Goal: Task Accomplishment & Management: Contribute content

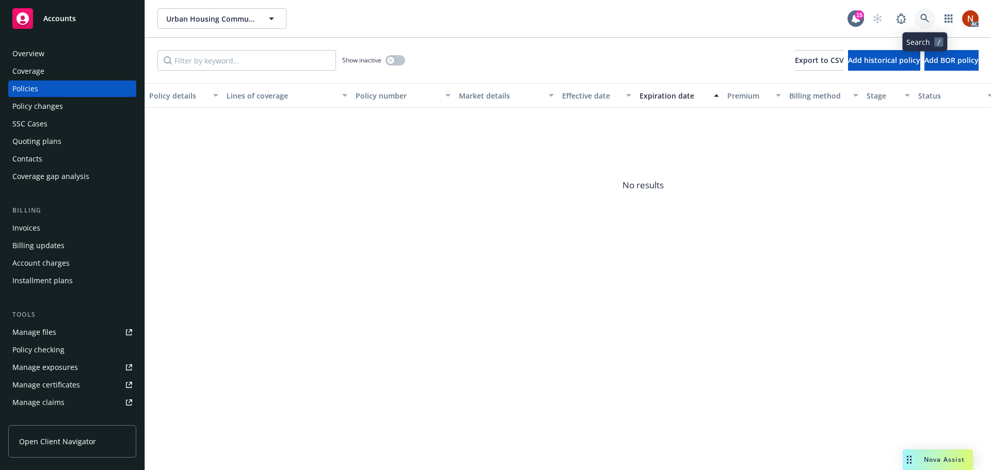
click at [930, 17] on link at bounding box center [925, 18] width 21 height 21
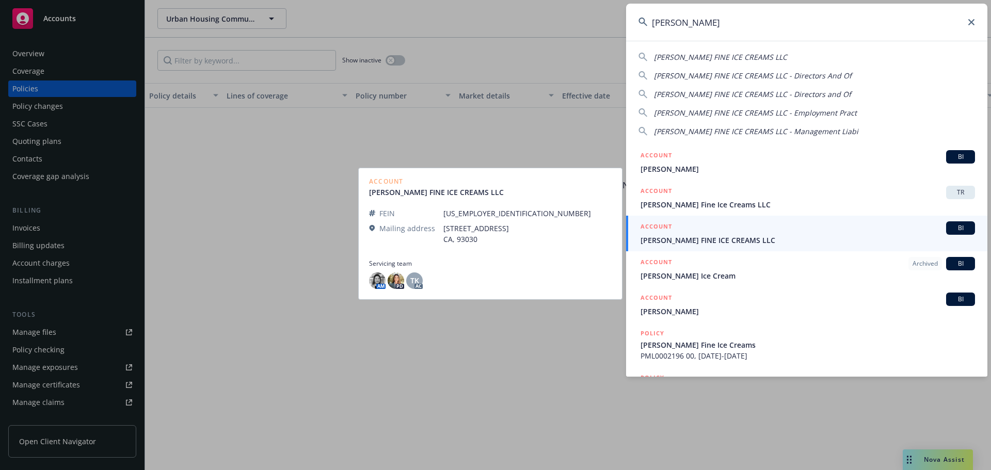
type input "mccon"
click at [769, 238] on span "[PERSON_NAME] FINE ICE CREAMS LLC" at bounding box center [808, 240] width 335 height 11
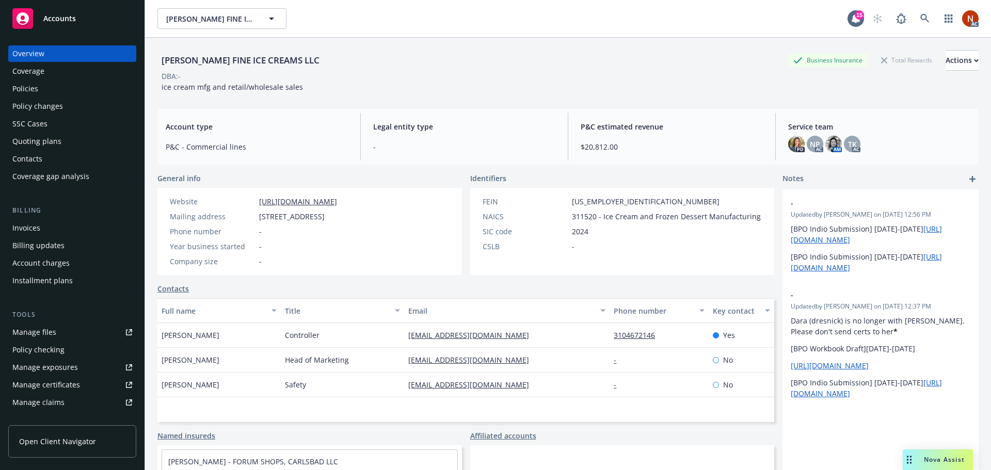
click at [42, 75] on div "Coverage" at bounding box center [28, 71] width 32 height 17
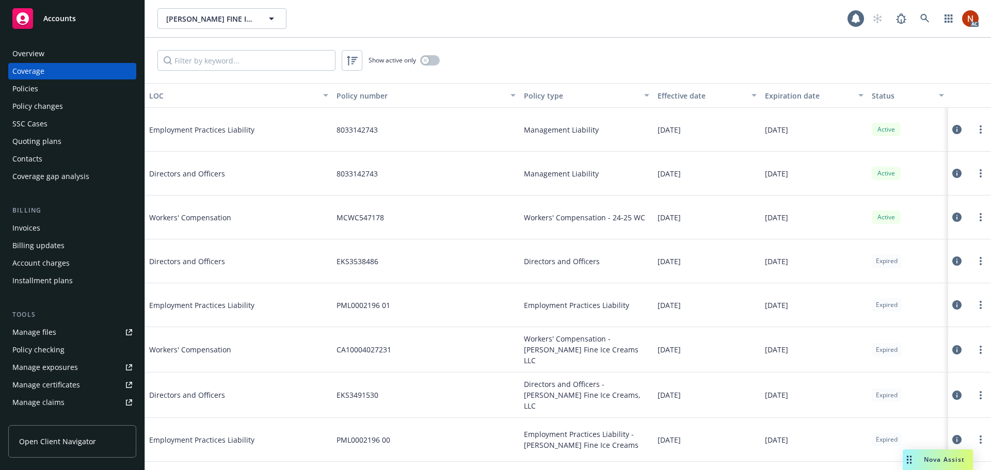
click at [40, 86] on div "Policies" at bounding box center [72, 89] width 120 height 17
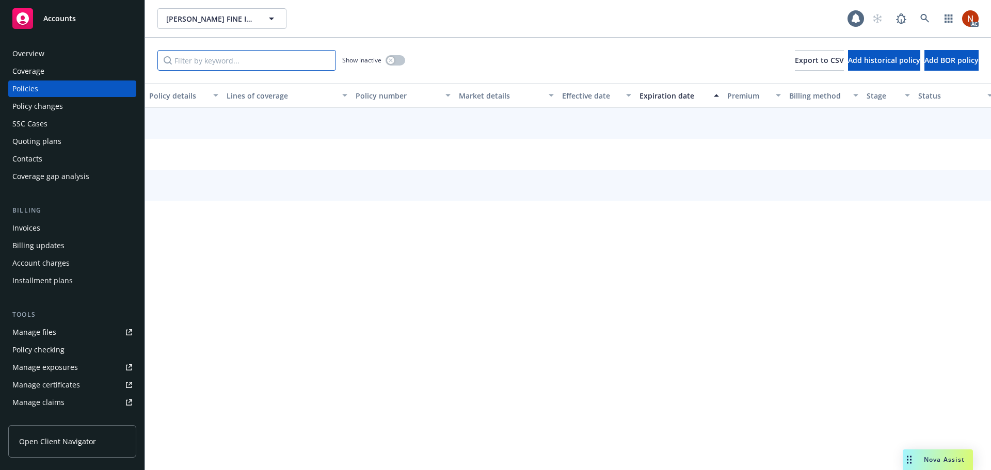
click at [204, 60] on input "Filter by keyword..." at bounding box center [247, 60] width 179 height 21
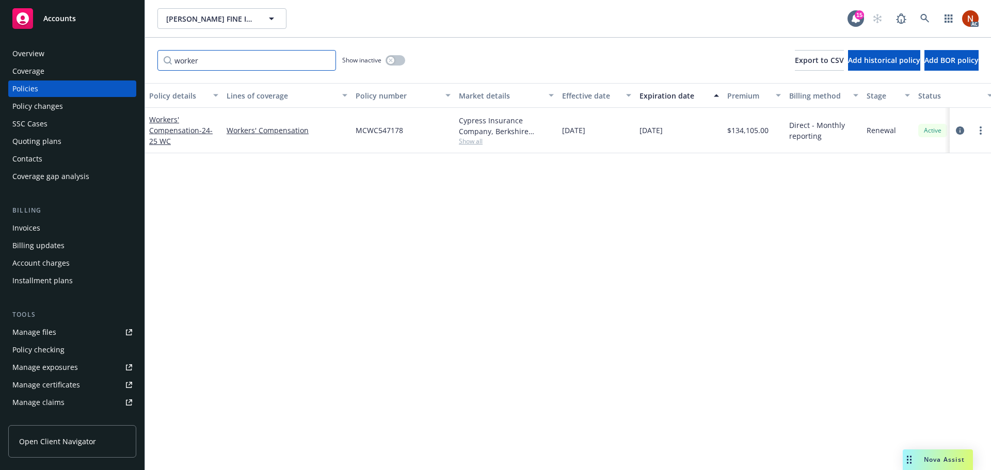
type input "worker"
click at [402, 64] on button "button" at bounding box center [396, 60] width 20 height 10
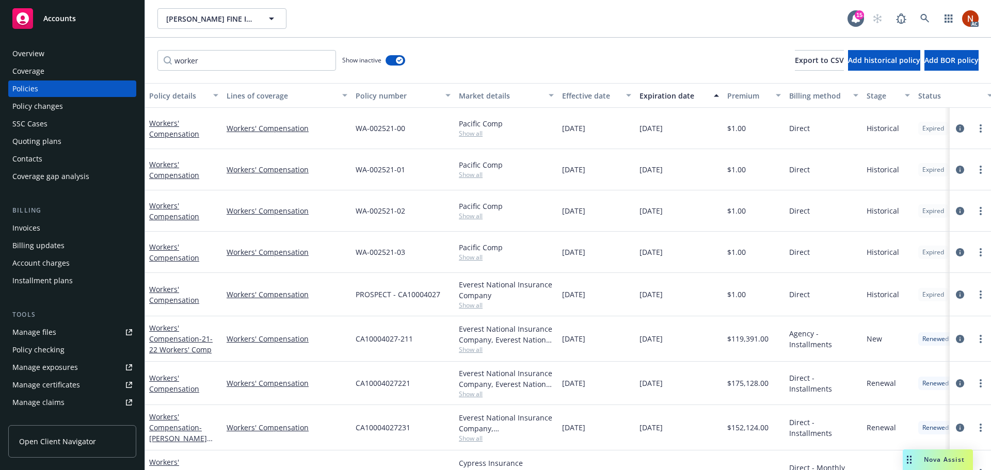
click at [596, 98] on div "Effective date" at bounding box center [591, 95] width 58 height 11
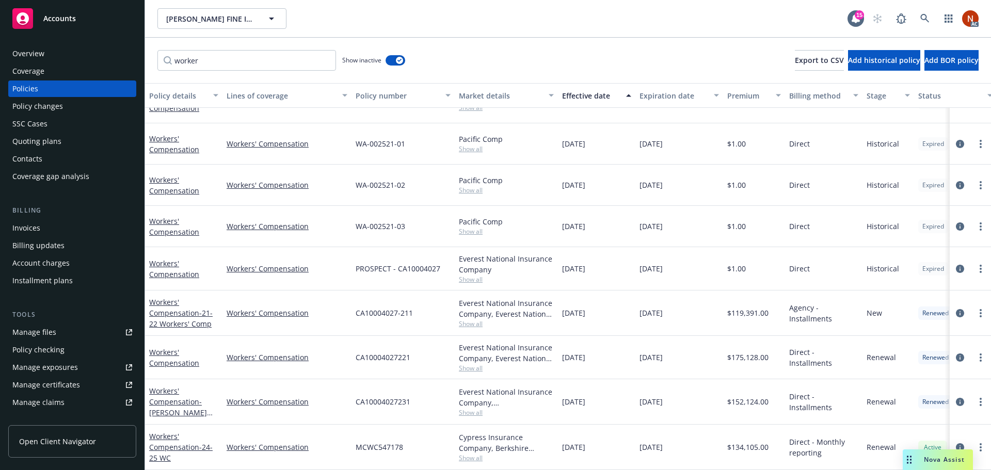
scroll to position [34, 0]
drag, startPoint x: 777, startPoint y: 394, endPoint x: 723, endPoint y: 398, distance: 53.3
click at [723, 398] on div "$152,124.00" at bounding box center [754, 402] width 62 height 45
copy span "$152,124.00"
click at [756, 442] on span "$134,105.00" at bounding box center [748, 447] width 41 height 11
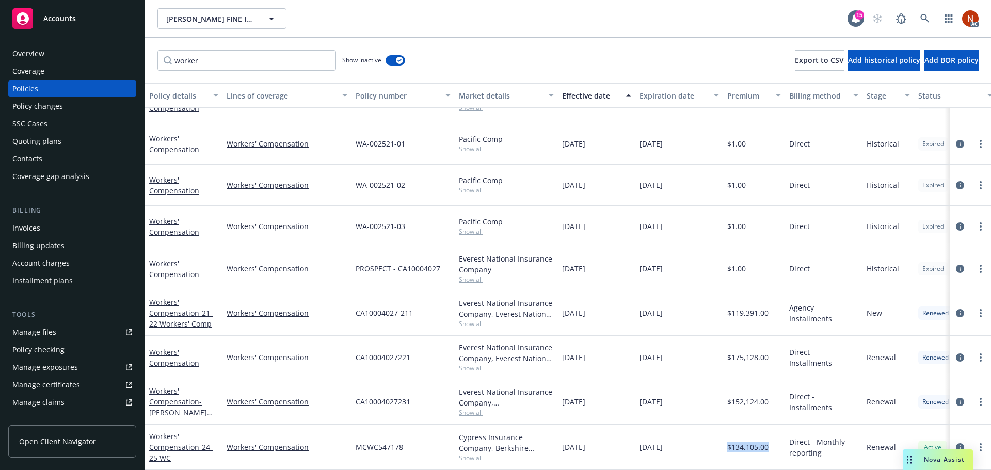
drag, startPoint x: 770, startPoint y: 439, endPoint x: 726, endPoint y: 444, distance: 45.2
click at [726, 444] on div "$134,105.00" at bounding box center [754, 447] width 62 height 45
copy span "$134,105.00"
click at [469, 408] on span "Show all" at bounding box center [506, 412] width 95 height 9
click at [497, 446] on div "Cypress Insurance Company, Berkshire Hathaway Homestate Companies (BHHC)" at bounding box center [506, 443] width 95 height 22
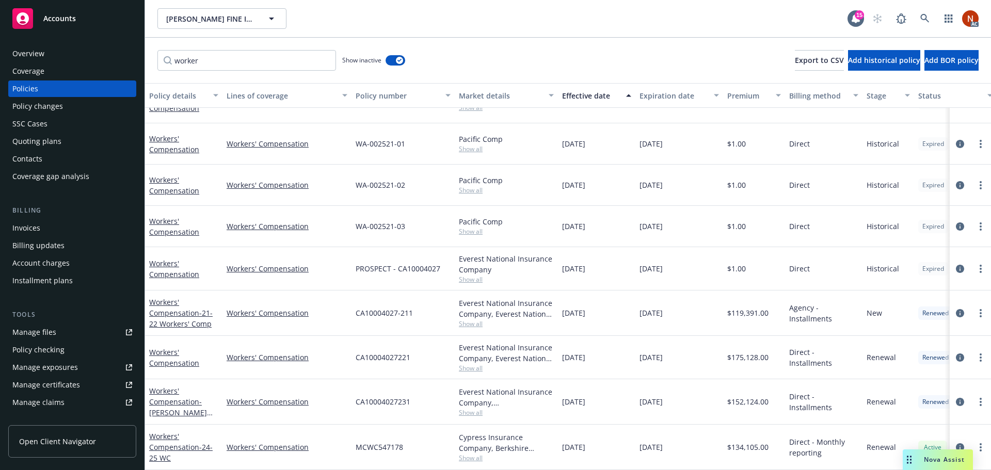
click at [473, 454] on span "Show all" at bounding box center [506, 458] width 95 height 9
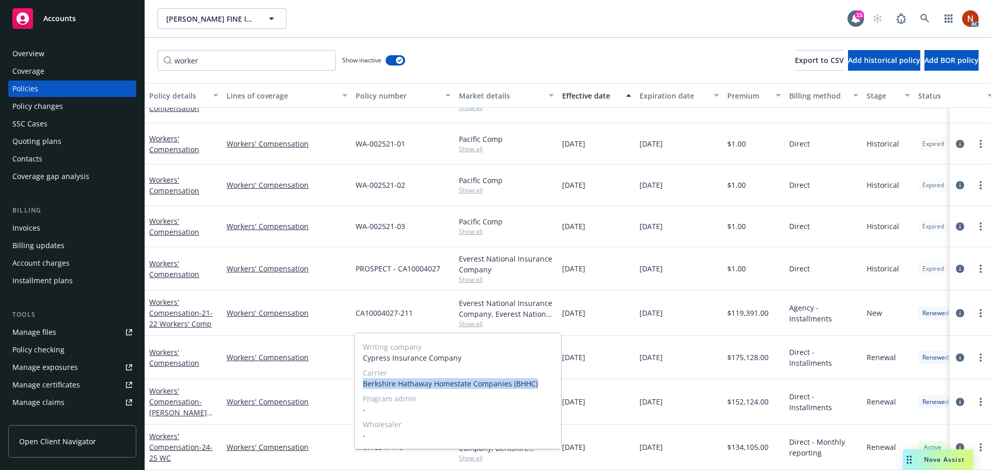
drag, startPoint x: 537, startPoint y: 382, endPoint x: 361, endPoint y: 387, distance: 175.6
click at [361, 387] on div "Writing company Cypress Insurance Company Carrier Berkshire Hathaway Homestate …" at bounding box center [458, 392] width 207 height 116
copy span "Berkshire Hathaway Homestate Companies (BHHC)"
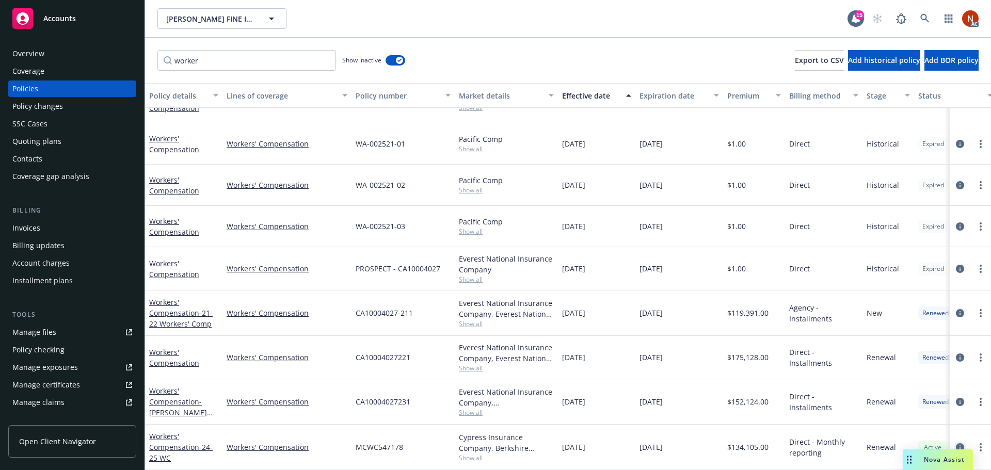
click at [956, 444] on icon "circleInformation" at bounding box center [960, 448] width 8 height 8
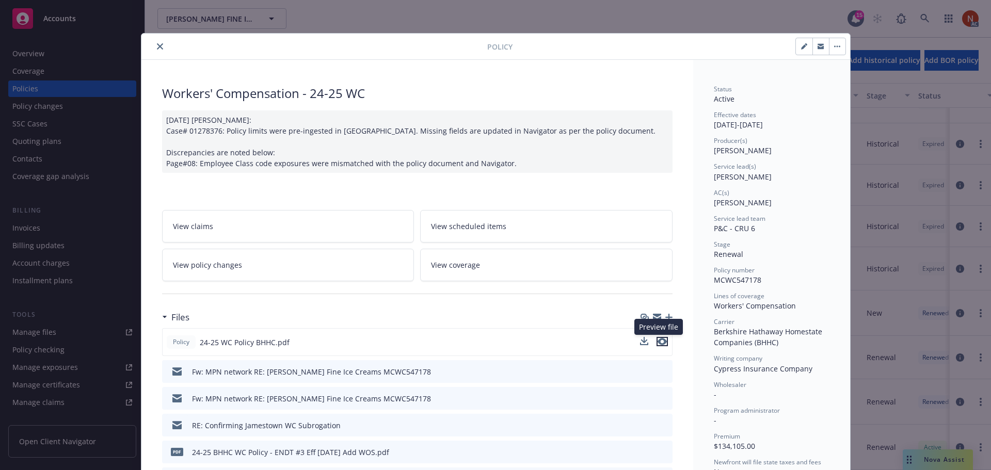
click at [660, 343] on icon "preview file" at bounding box center [662, 341] width 9 height 7
click at [157, 43] on icon "close" at bounding box center [160, 46] width 6 height 6
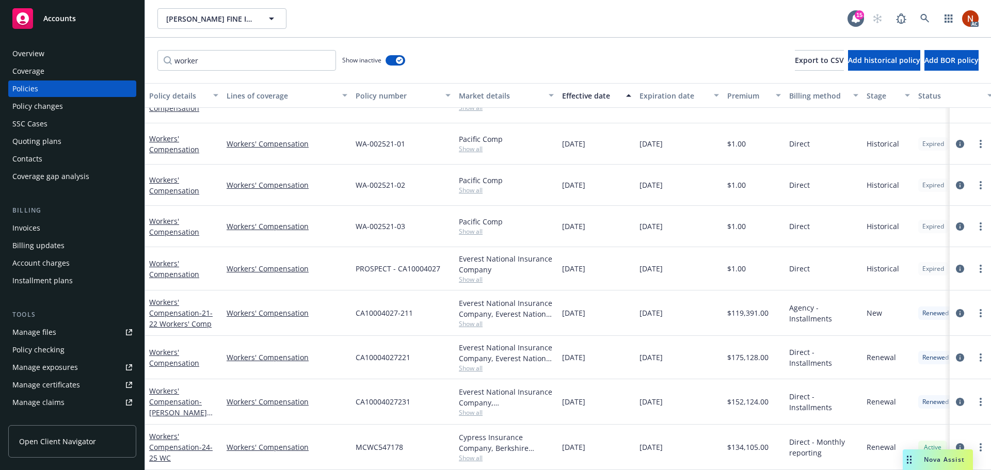
click at [70, 404] on link "Manage claims" at bounding box center [72, 403] width 128 height 17
click at [73, 336] on link "Manage files" at bounding box center [72, 332] width 128 height 17
click at [46, 51] on div "Overview" at bounding box center [72, 53] width 120 height 17
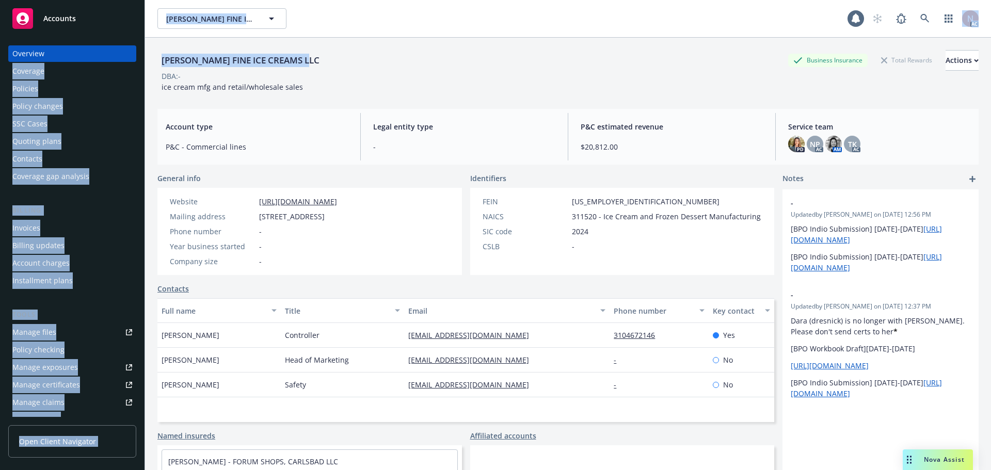
drag, startPoint x: 334, startPoint y: 58, endPoint x: 139, endPoint y: 59, distance: 194.7
click at [139, 59] on div "Accounts Overview Coverage Policies Policy changes SSC Cases Quoting plans Cont…" at bounding box center [495, 235] width 991 height 470
click at [213, 58] on div "[PERSON_NAME] FINE ICE CREAMS LLC" at bounding box center [241, 60] width 166 height 13
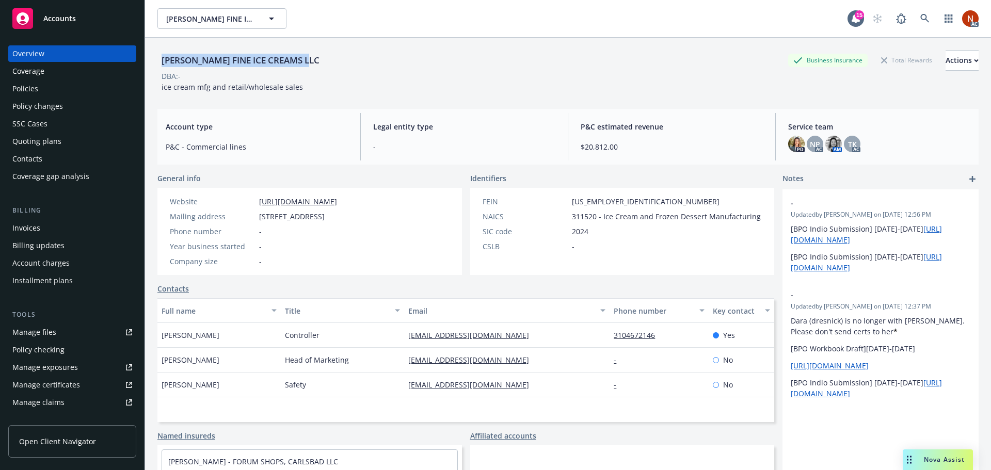
drag, startPoint x: 314, startPoint y: 59, endPoint x: 156, endPoint y: 59, distance: 158.0
click at [156, 59] on div "MCCONNELL'S FINE ICE CREAMS LLC Business Insurance Total Rewards Actions DBA: -…" at bounding box center [568, 273] width 846 height 470
copy div "[PERSON_NAME] FINE ICE CREAMS LLC"
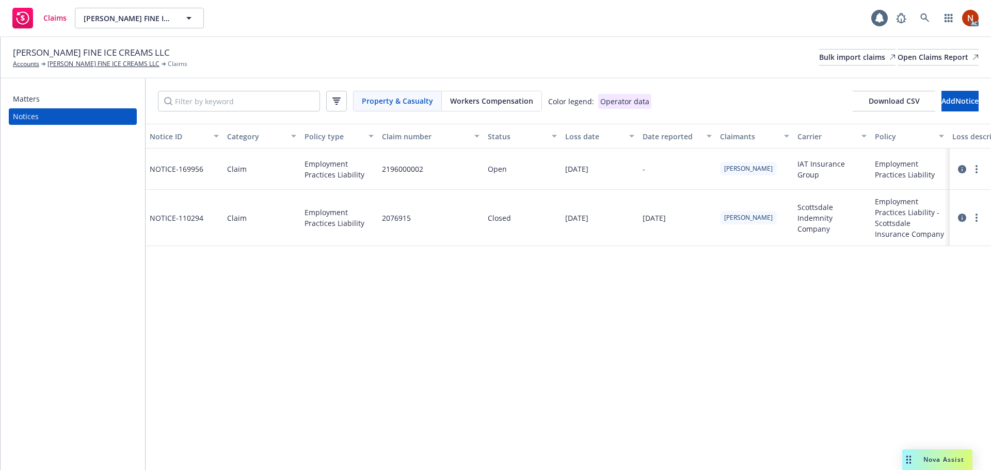
click at [495, 101] on span "Workers Compensation" at bounding box center [491, 101] width 83 height 11
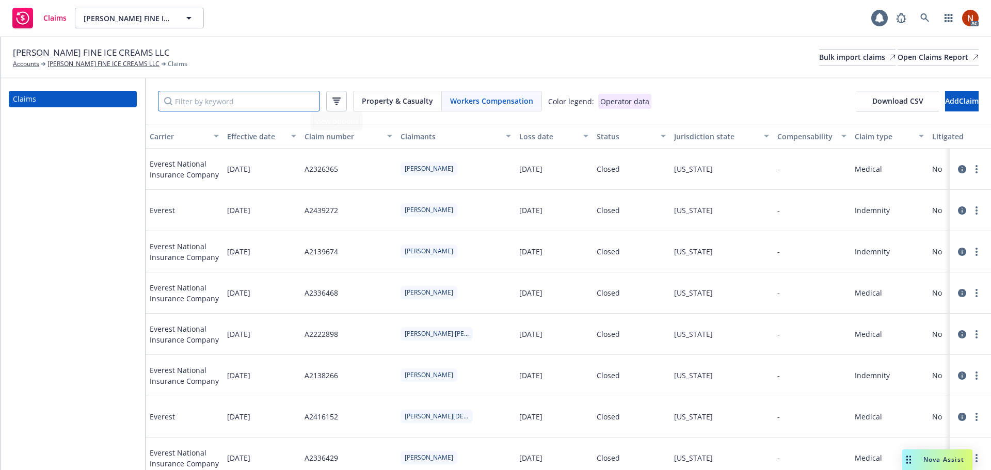
click at [204, 101] on input "Filter by keyword" at bounding box center [239, 101] width 162 height 21
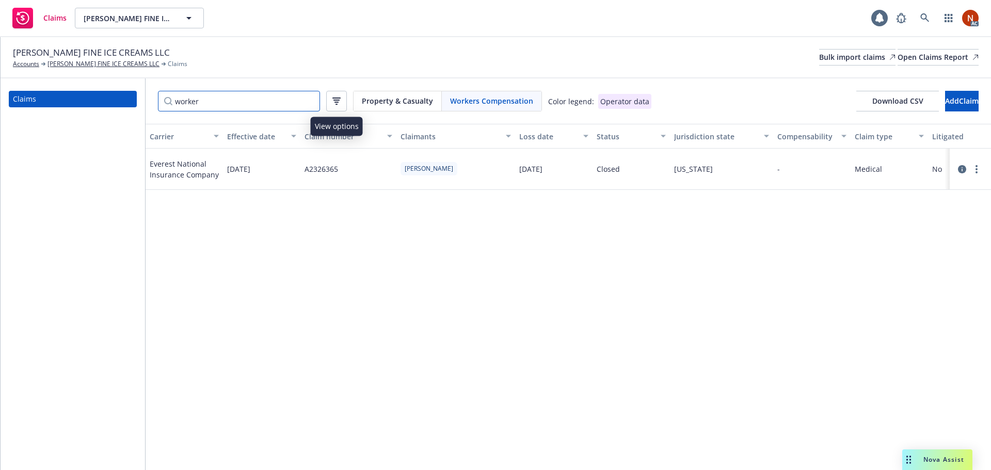
type input "worker"
click at [336, 102] on icon "button" at bounding box center [337, 102] width 4 height 1
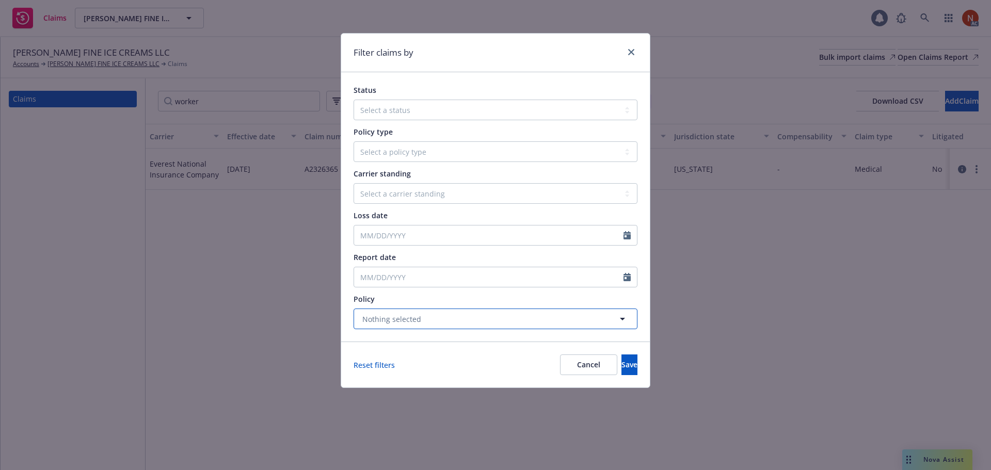
click at [401, 320] on span "Nothing selected" at bounding box center [392, 319] width 59 height 11
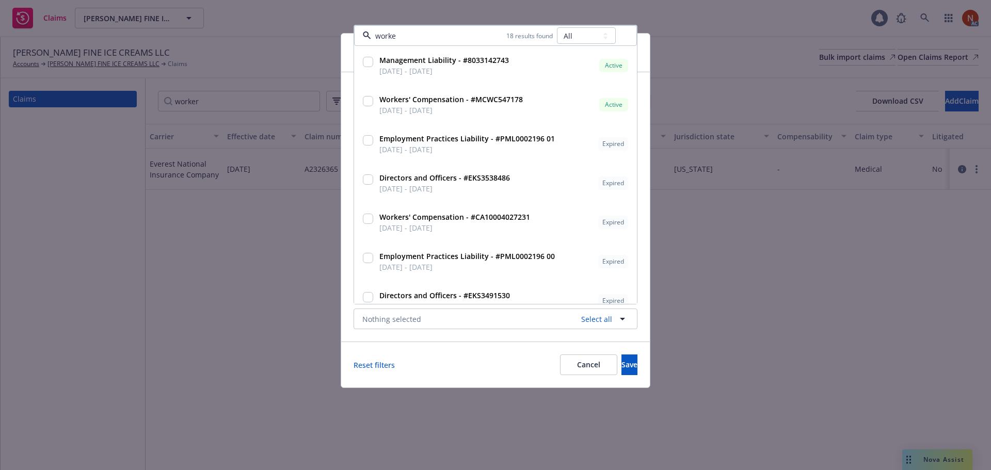
type input "worker"
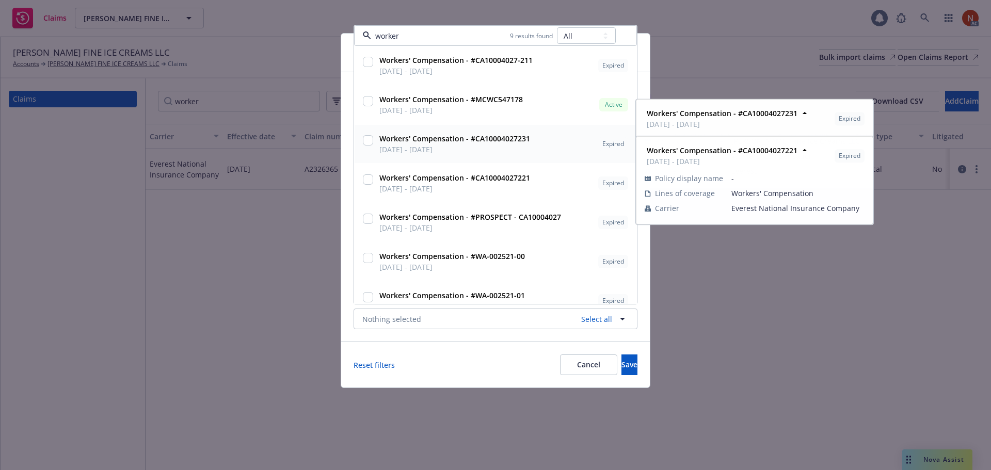
click at [404, 148] on span "09/23/2023 - 09/23/2024" at bounding box center [455, 149] width 151 height 11
checkbox input "true"
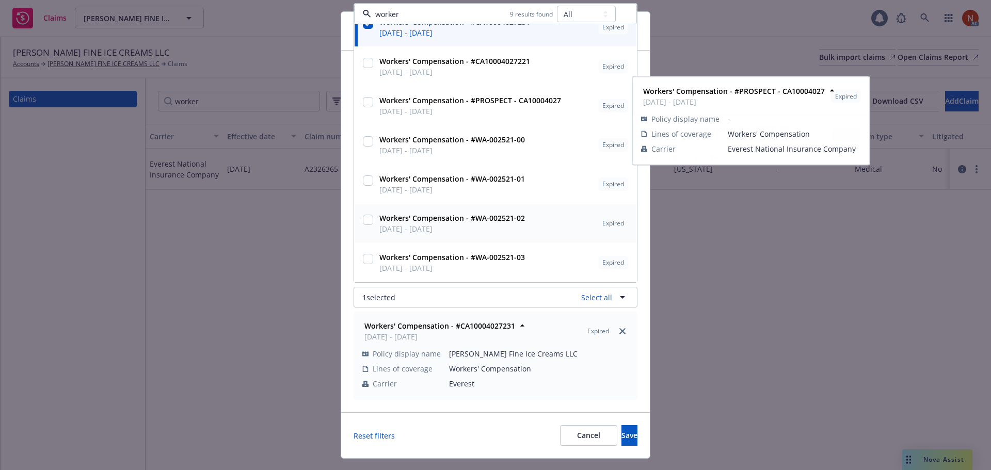
scroll to position [43, 0]
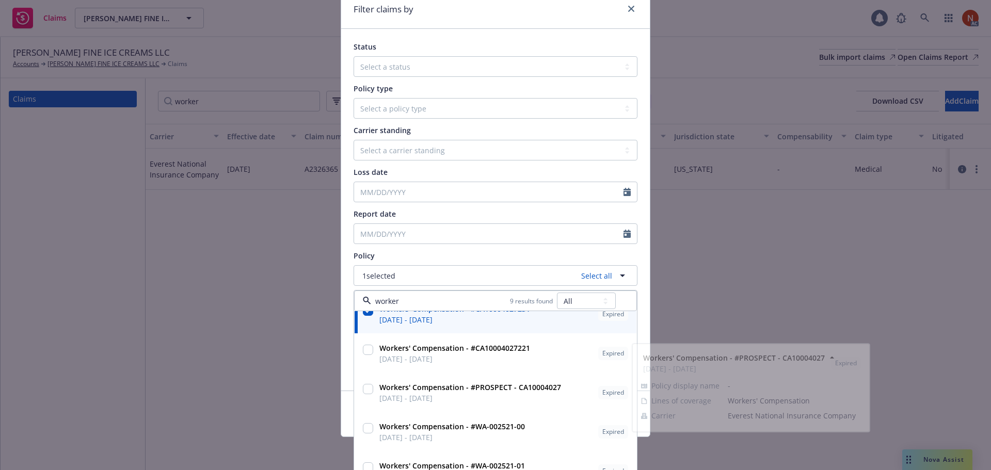
type input "worker"
click at [638, 329] on div "Status Select a status Closed Open Policy type Select a policy type Auto Auto p…" at bounding box center [495, 210] width 309 height 362
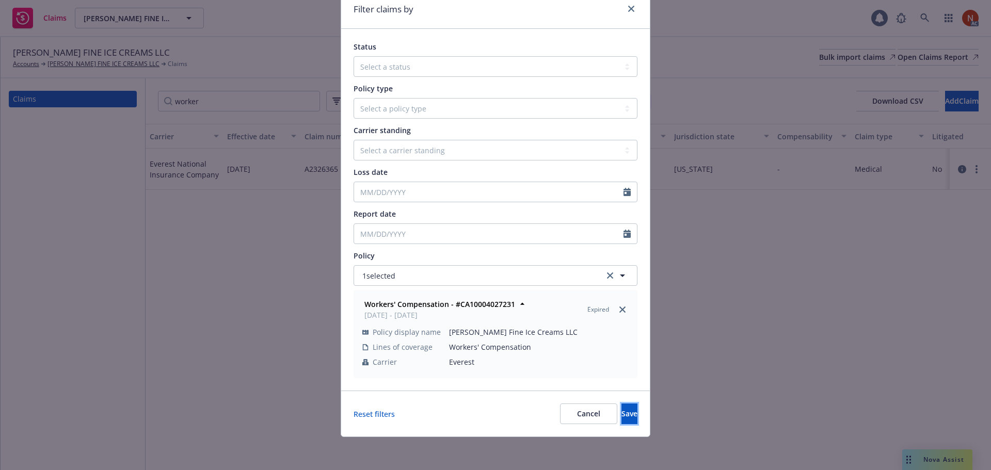
click at [622, 415] on button "Save" at bounding box center [630, 414] width 16 height 21
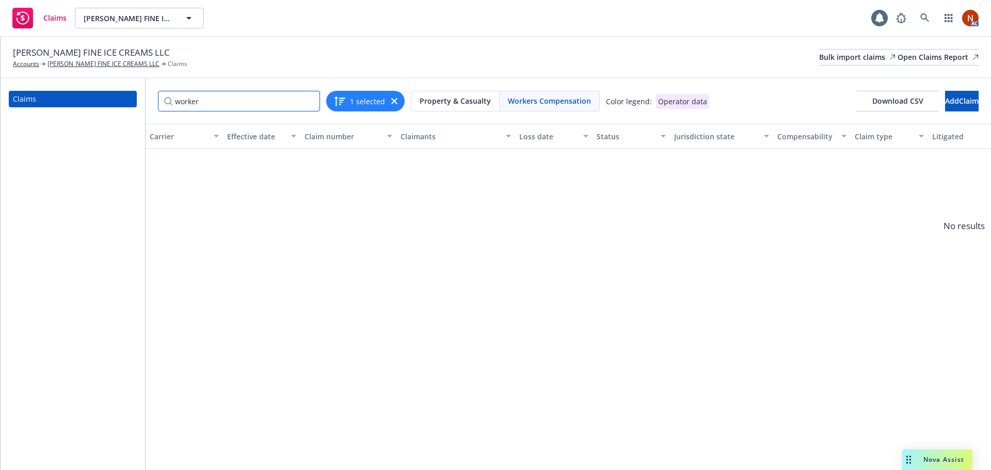
drag, startPoint x: 212, startPoint y: 102, endPoint x: 134, endPoint y: 92, distance: 78.5
click at [134, 92] on div "Claims worker 1 selected Property & Casualty Workers Compensation Color legend:…" at bounding box center [496, 274] width 991 height 392
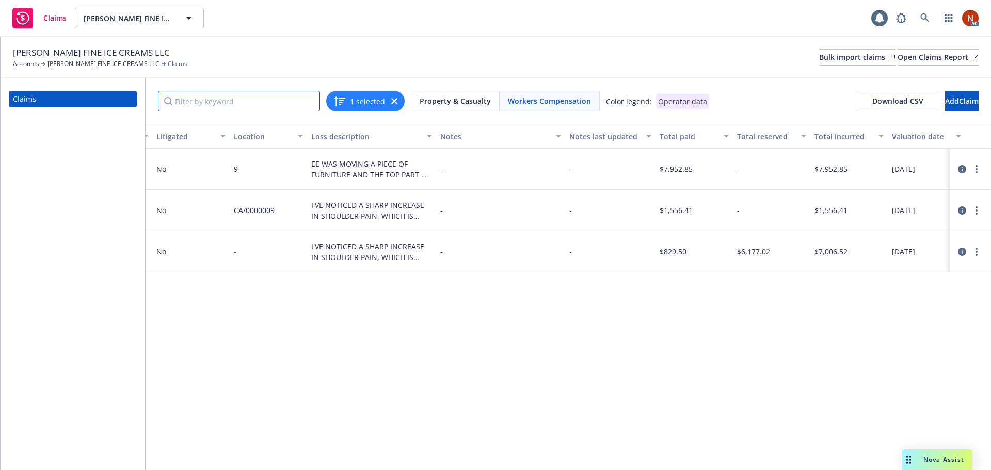
scroll to position [0, 792]
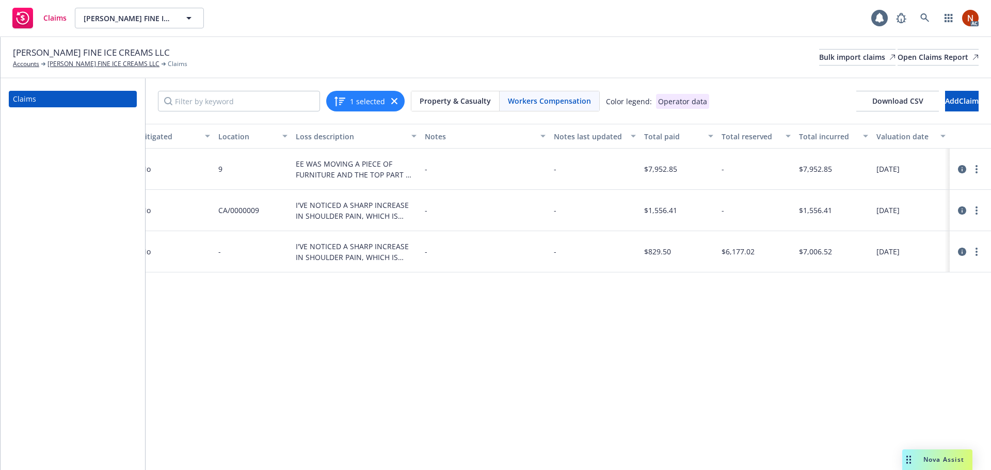
click at [962, 212] on icon at bounding box center [962, 211] width 8 height 8
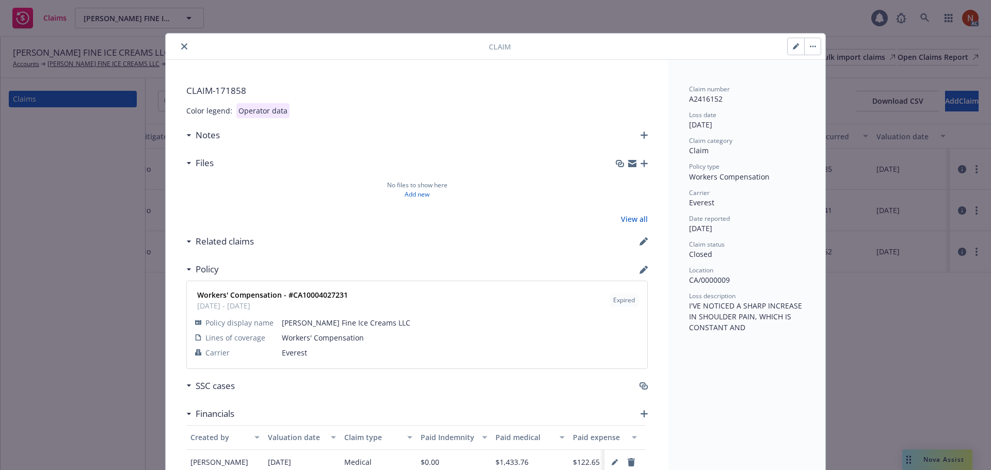
click at [182, 44] on icon "close" at bounding box center [184, 46] width 6 height 6
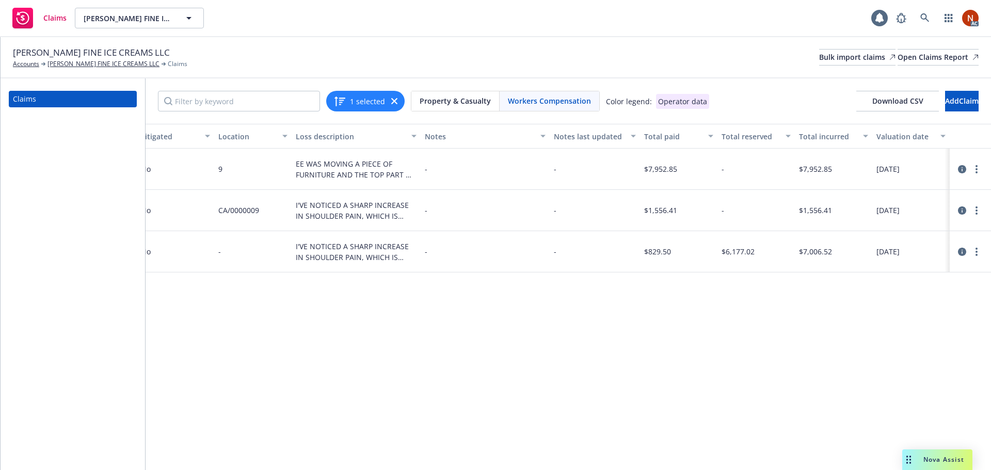
click at [962, 209] on icon at bounding box center [962, 211] width 8 height 8
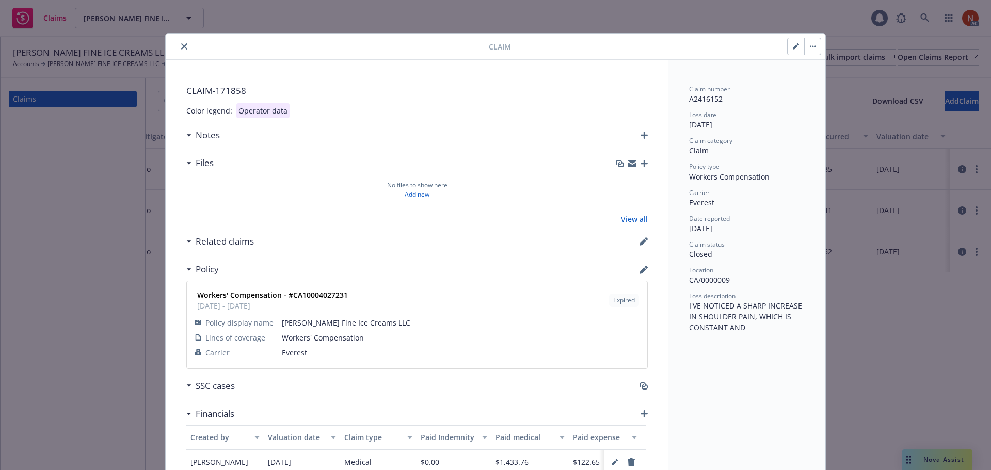
click at [181, 46] on icon "close" at bounding box center [184, 46] width 6 height 6
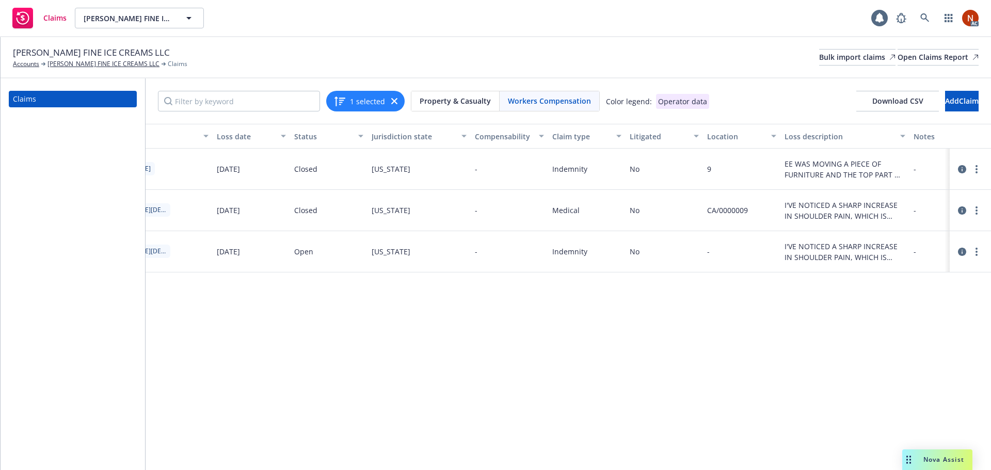
scroll to position [0, 792]
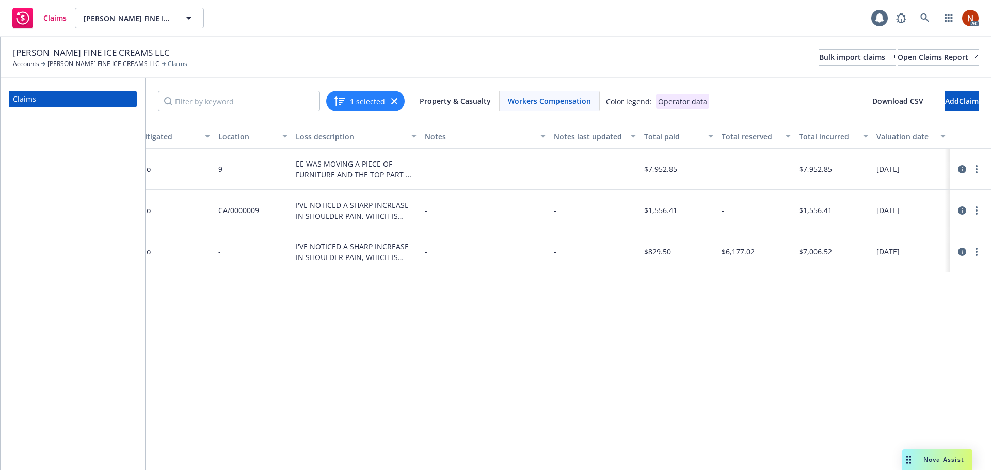
click at [538, 340] on div "Carrier Effective date Claim number Claimants Loss date Status Jurisdiction sta…" at bounding box center [569, 297] width 846 height 347
click at [820, 55] on div "Bulk import claims" at bounding box center [858, 57] width 76 height 15
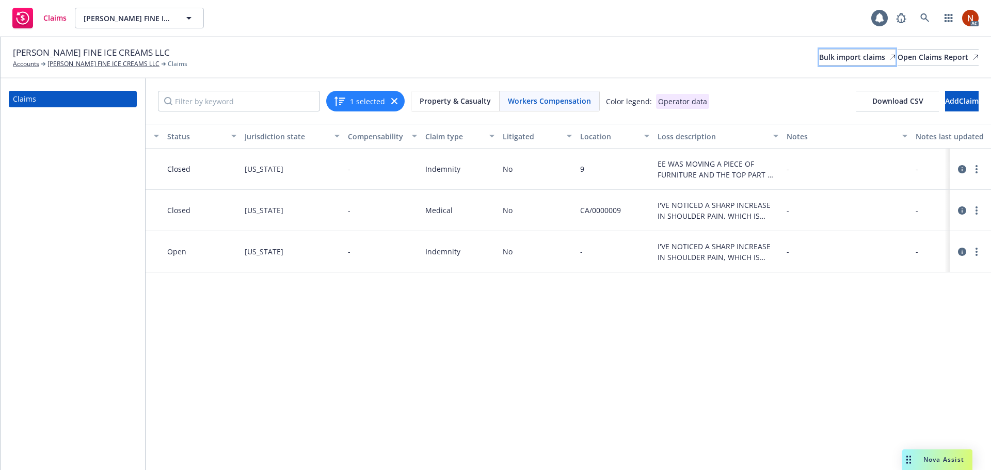
scroll to position [0, 0]
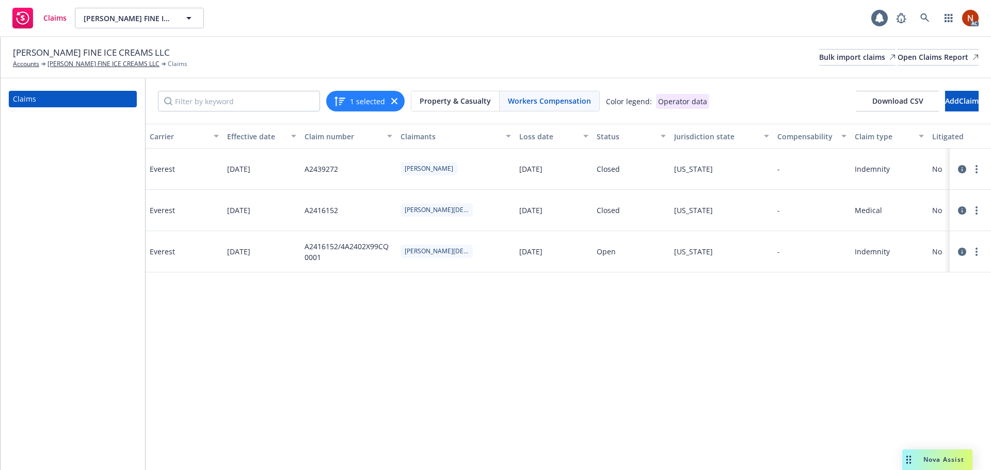
click at [380, 102] on button "1 selected" at bounding box center [360, 101] width 52 height 12
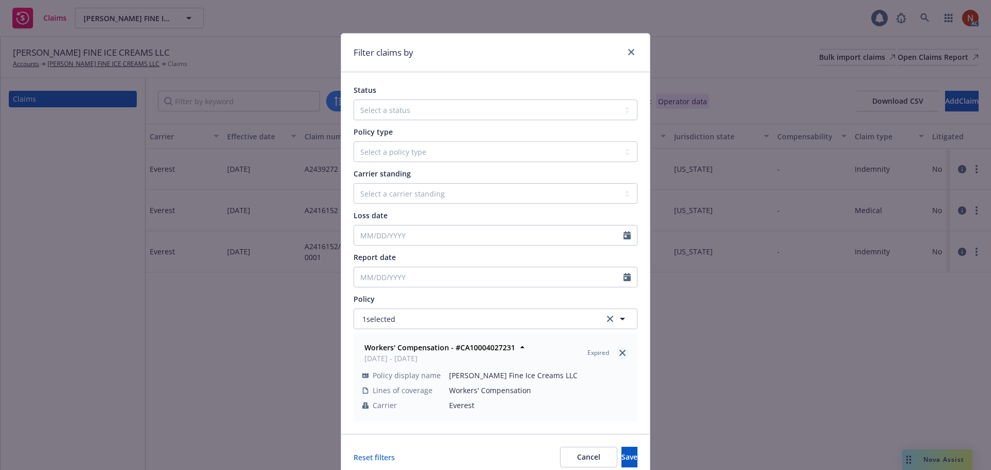
click at [621, 353] on icon "close" at bounding box center [623, 353] width 6 height 6
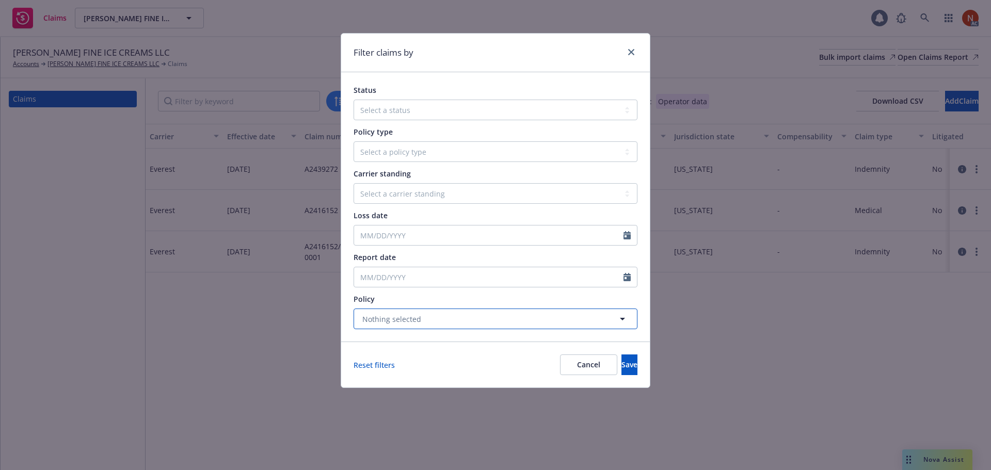
click at [471, 329] on button "Nothing selected" at bounding box center [496, 319] width 284 height 21
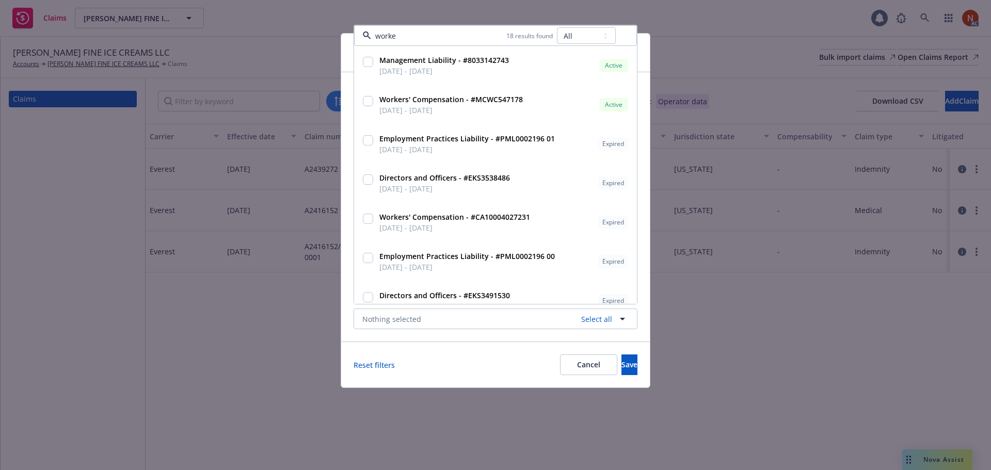
type input "worker"
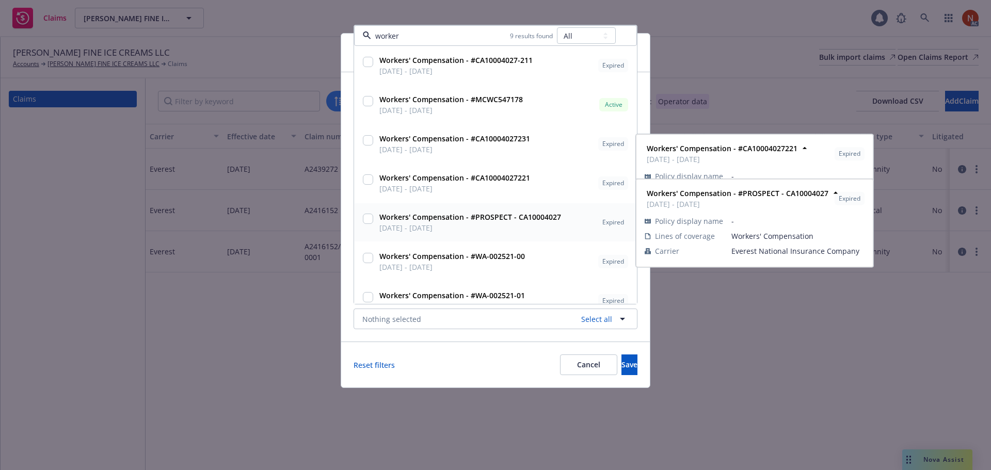
click at [430, 229] on span "09/23/2020 - 09/23/2021" at bounding box center [471, 228] width 182 height 11
checkbox input "true"
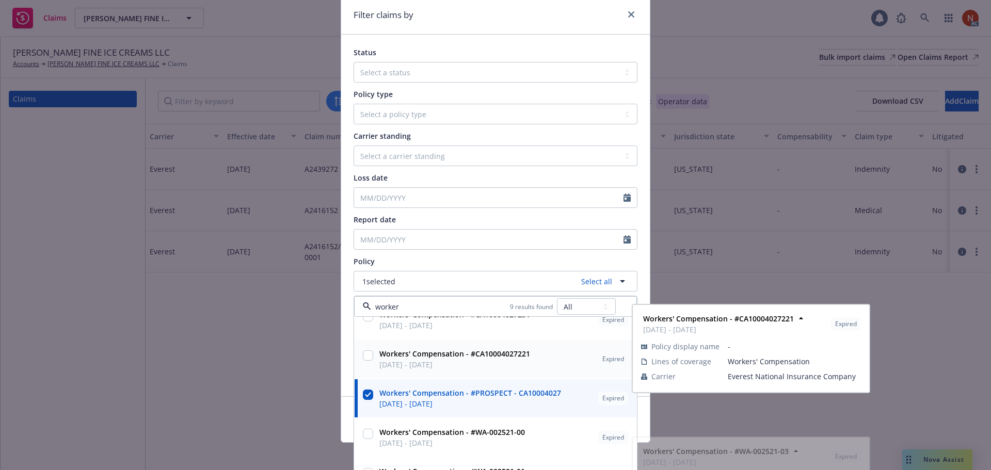
scroll to position [43, 0]
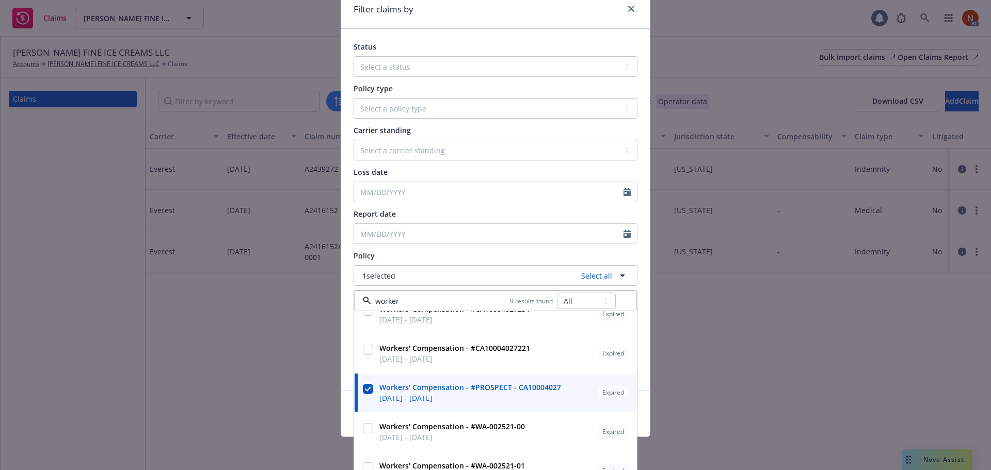
type input "worker"
click at [640, 336] on div "Status Select a status Closed Open Policy type Select a policy type Auto Auto p…" at bounding box center [495, 210] width 309 height 362
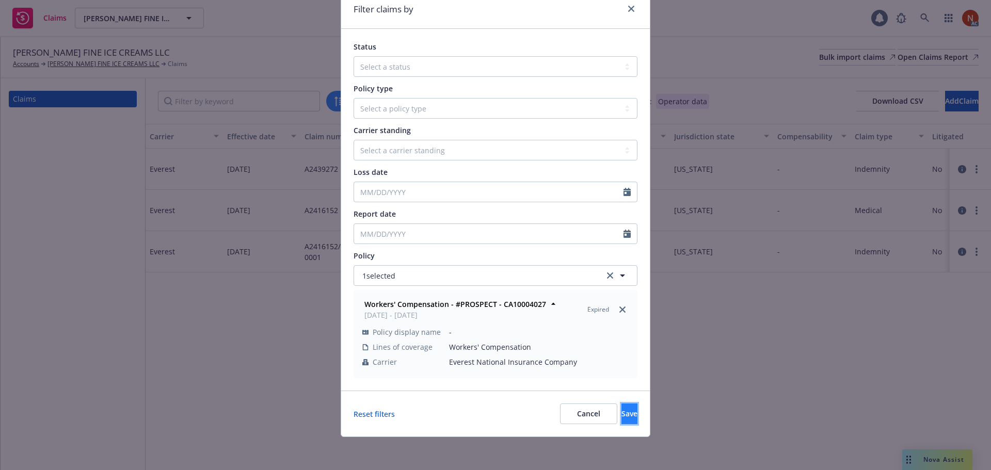
click at [622, 414] on span "Save" at bounding box center [630, 414] width 16 height 10
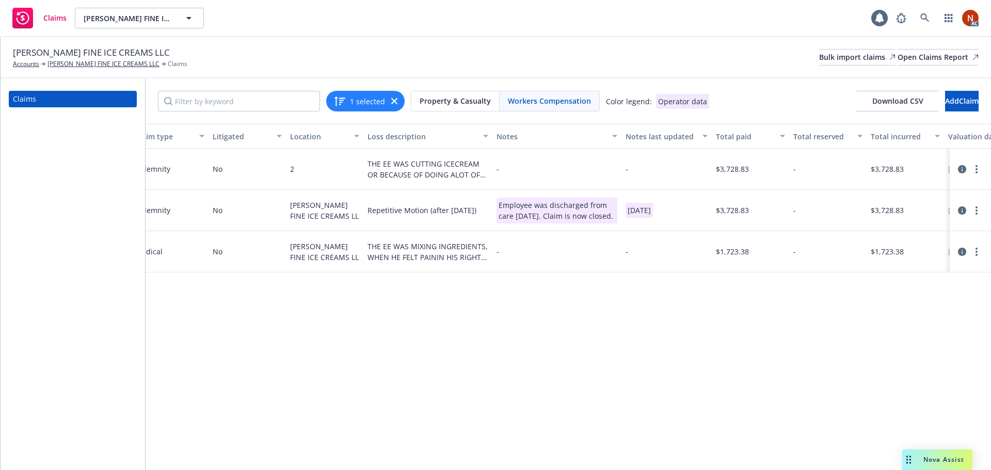
scroll to position [0, 792]
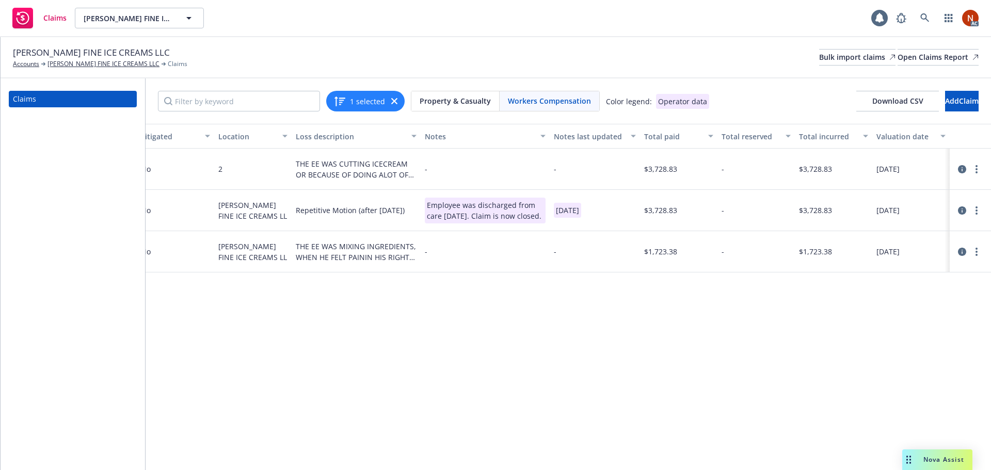
click at [964, 253] on icon at bounding box center [962, 252] width 8 height 8
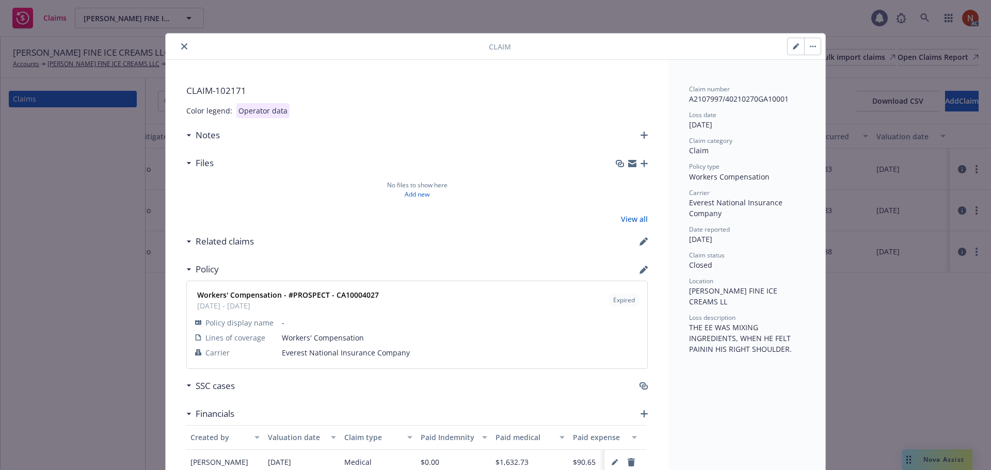
click at [174, 49] on div at bounding box center [329, 46] width 319 height 12
drag, startPoint x: 184, startPoint y: 46, endPoint x: 196, endPoint y: 49, distance: 12.7
click at [184, 46] on button "close" at bounding box center [184, 46] width 12 height 12
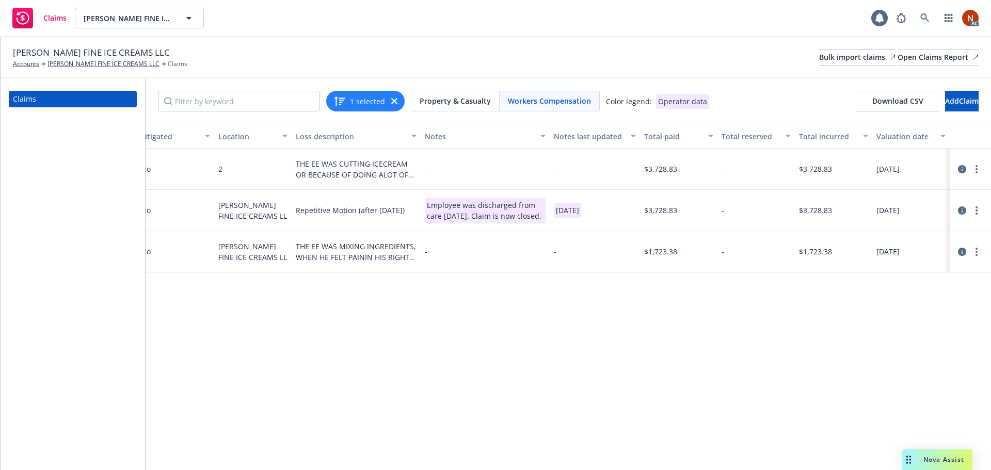
click at [962, 210] on icon at bounding box center [962, 211] width 8 height 8
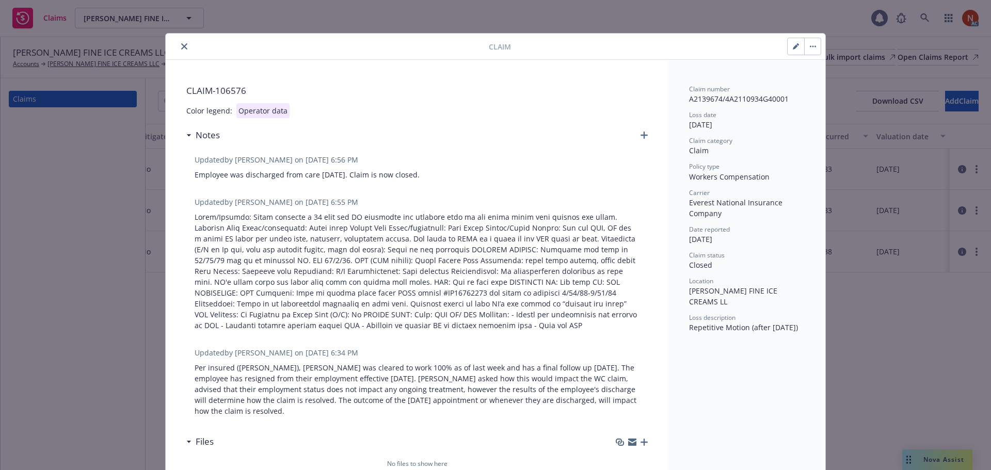
click at [181, 48] on icon "close" at bounding box center [184, 46] width 6 height 6
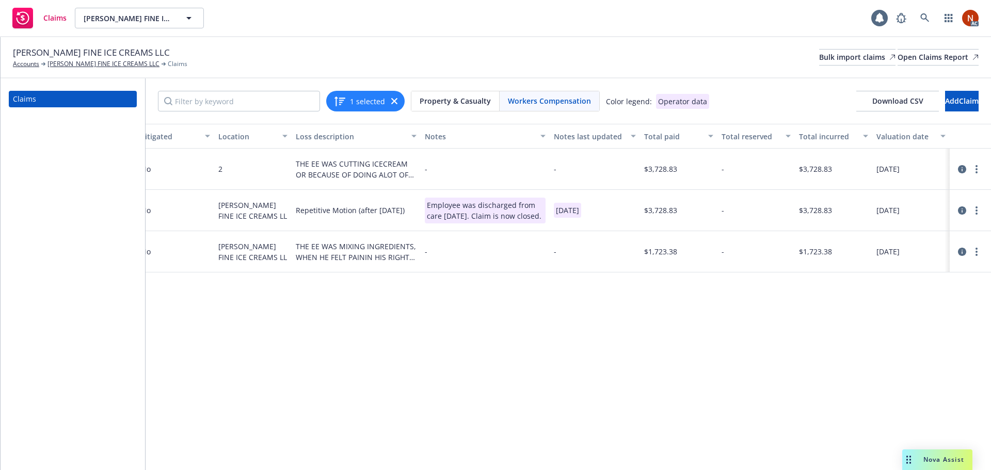
click at [959, 167] on icon at bounding box center [962, 169] width 8 height 8
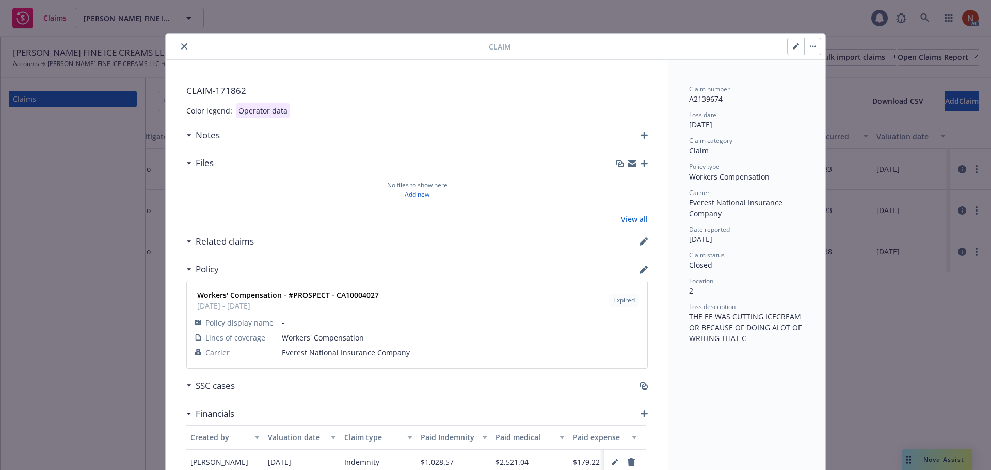
click at [181, 48] on icon "close" at bounding box center [184, 46] width 6 height 6
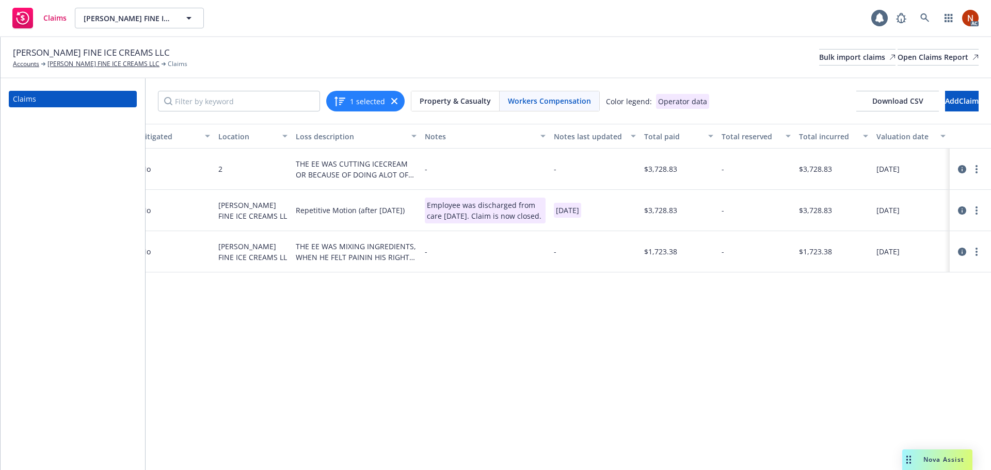
click at [962, 211] on icon at bounding box center [962, 211] width 8 height 8
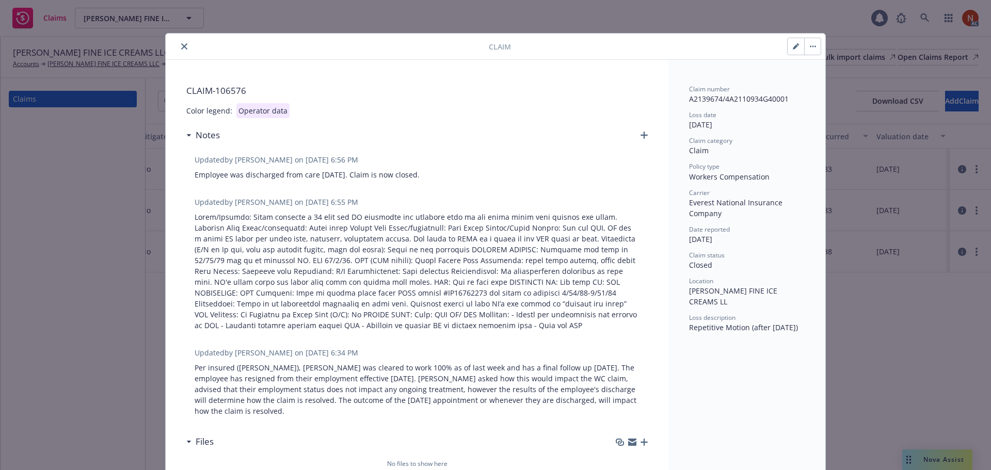
click at [181, 46] on icon "close" at bounding box center [184, 46] width 6 height 6
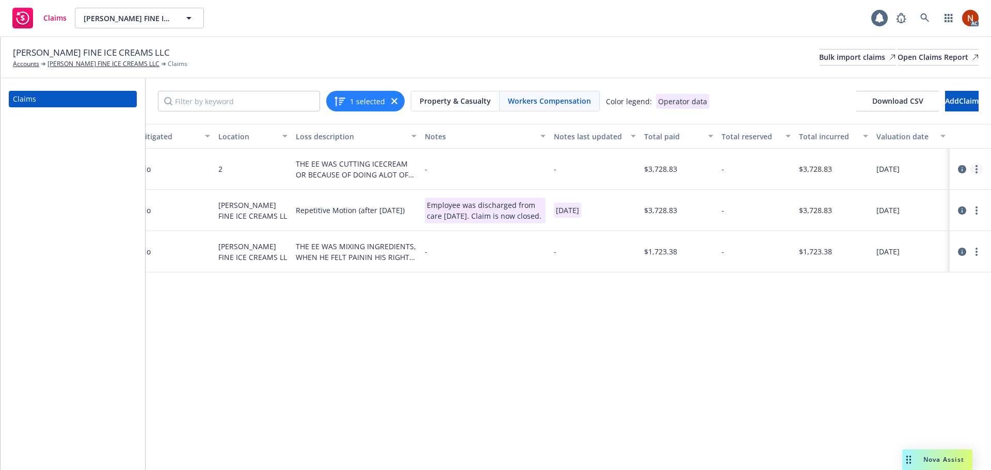
click at [975, 170] on link "more" at bounding box center [977, 169] width 12 height 12
click at [928, 191] on link "Delete" at bounding box center [933, 190] width 99 height 21
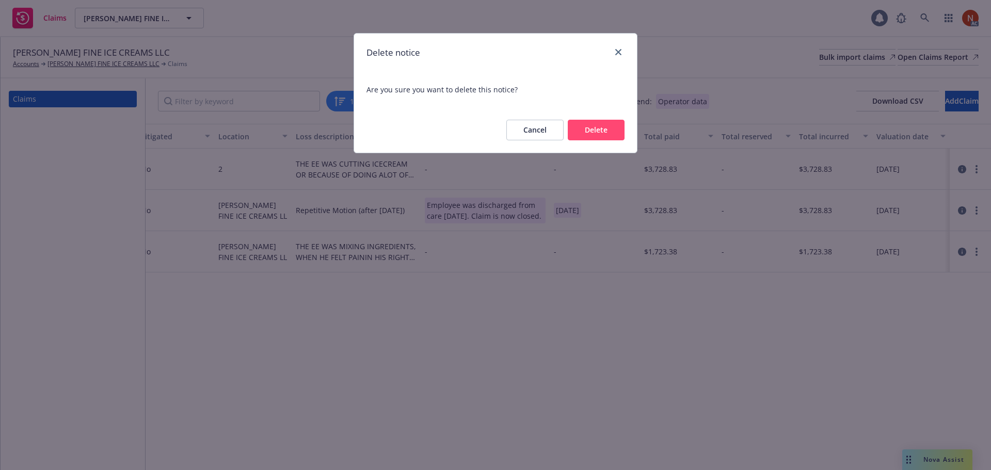
click at [604, 133] on button "Delete" at bounding box center [596, 130] width 57 height 21
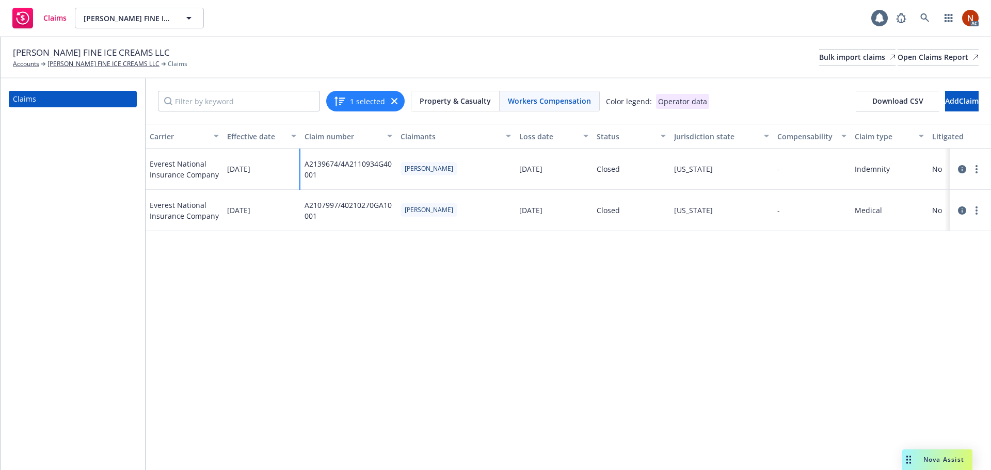
click at [365, 166] on div "A2139674/4A2110934G40001" at bounding box center [349, 170] width 88 height 22
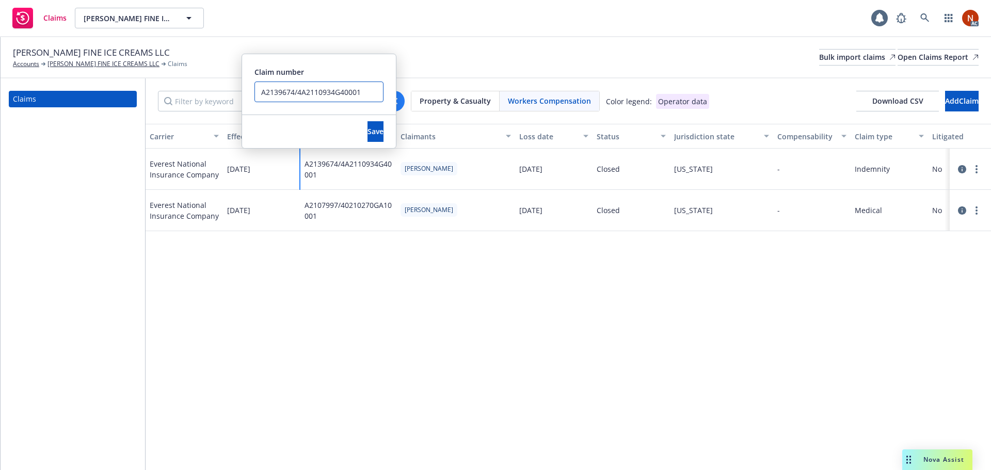
drag, startPoint x: 296, startPoint y: 92, endPoint x: 483, endPoint y: 95, distance: 186.4
click at [483, 95] on div "1 selected Property & Casualty Workers Compensation Color legend: Operator data…" at bounding box center [569, 274] width 846 height 392
click at [304, 90] on input "A2139674/4A2110934G40001" at bounding box center [319, 92] width 129 height 21
drag, startPoint x: 298, startPoint y: 92, endPoint x: 385, endPoint y: 93, distance: 86.3
click at [385, 93] on div "Claim number A2139674/4A2110934G40001" at bounding box center [319, 84] width 154 height 60
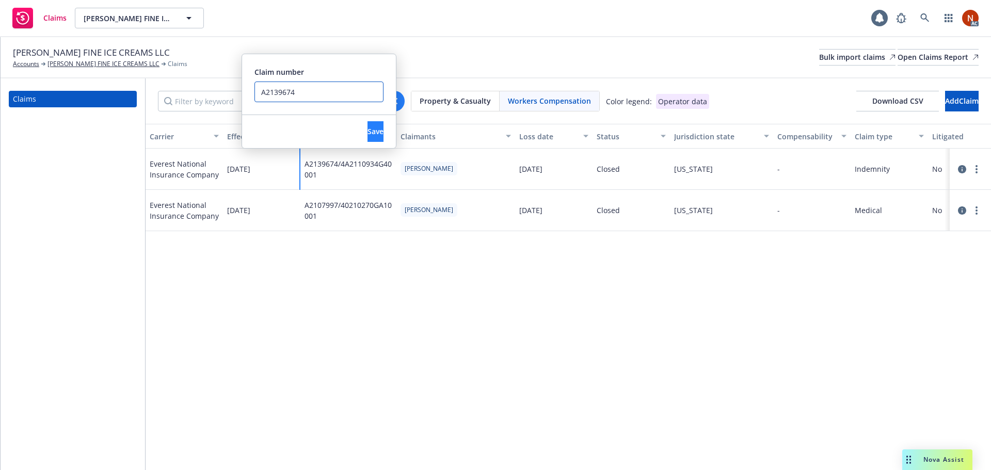
type input "A2139674"
click at [368, 130] on span "Save" at bounding box center [376, 132] width 16 height 10
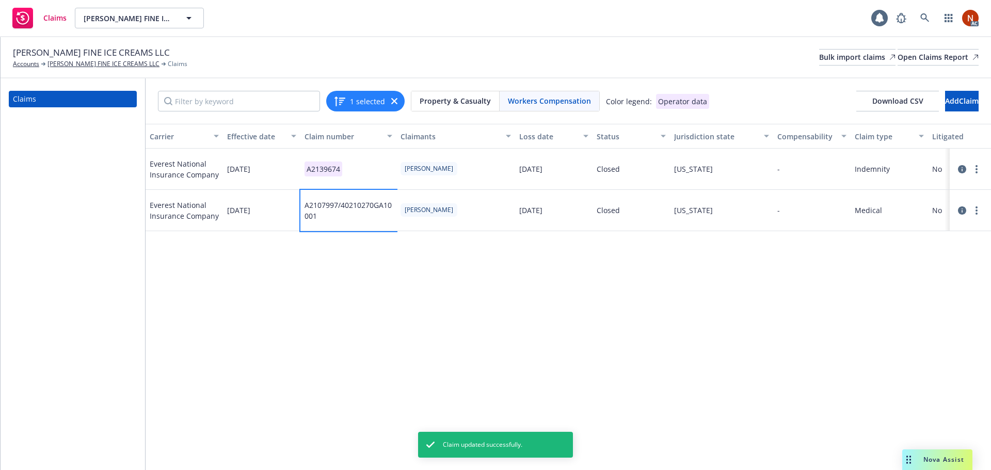
click at [356, 211] on div "A2107997/40210270GA10001" at bounding box center [349, 211] width 88 height 22
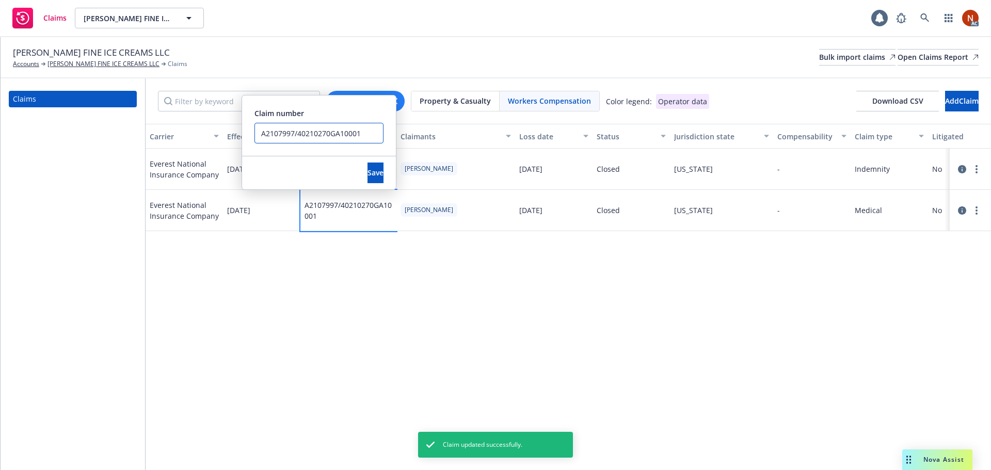
drag, startPoint x: 296, startPoint y: 134, endPoint x: 392, endPoint y: 134, distance: 95.5
click at [392, 134] on div "Claim number A2107997/40210270GA10001" at bounding box center [319, 126] width 154 height 60
type input "A2107997"
click at [368, 172] on span "Save" at bounding box center [376, 173] width 16 height 10
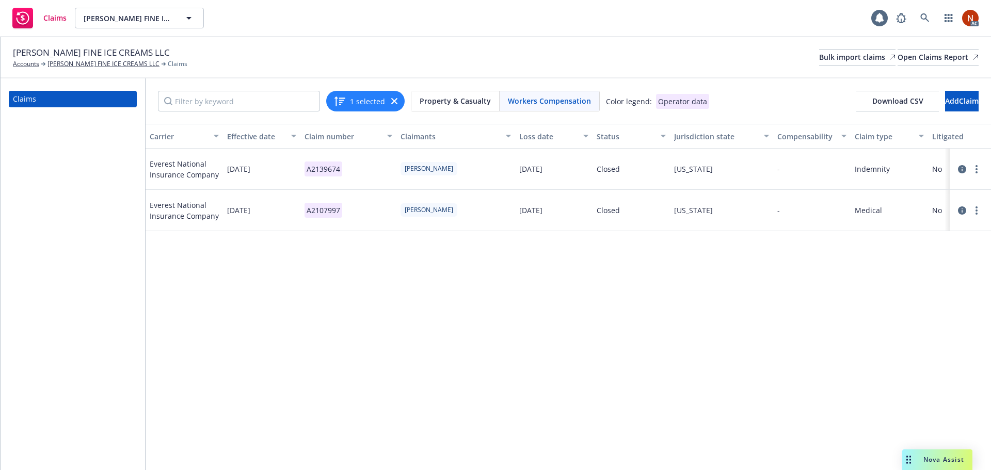
click at [367, 95] on div "1 selected" at bounding box center [365, 101] width 78 height 21
click at [364, 104] on button "1 selected" at bounding box center [360, 101] width 52 height 12
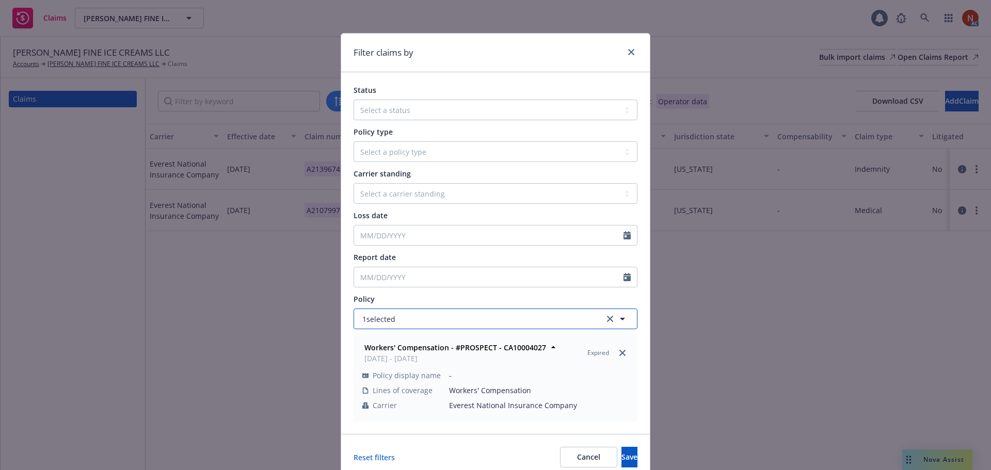
click at [410, 320] on button "1 selected" at bounding box center [496, 319] width 284 height 21
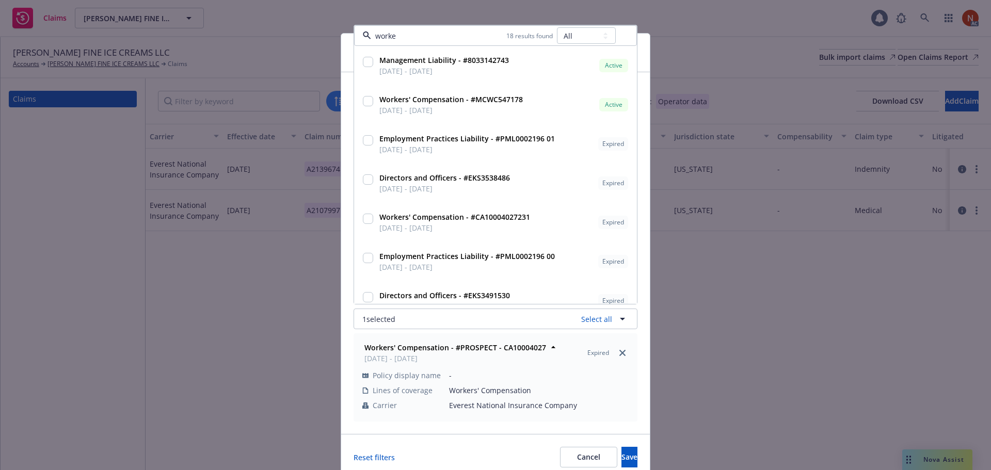
type input "worker"
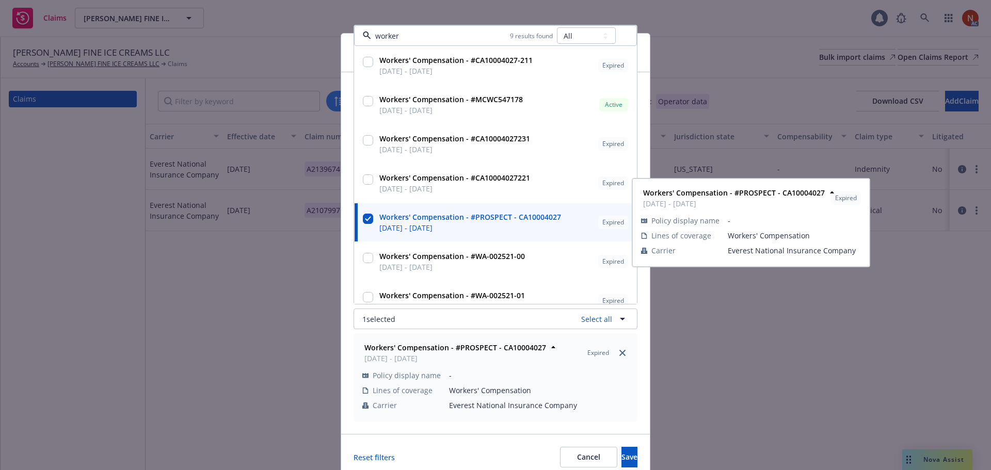
click at [417, 221] on strong "Workers' Compensation - #PROSPECT - CA10004027" at bounding box center [471, 217] width 182 height 10
checkbox input "false"
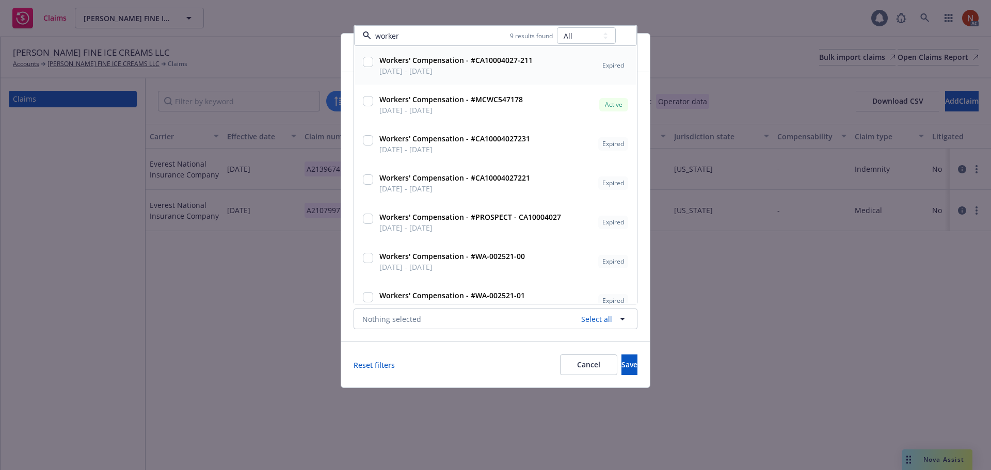
click at [427, 75] on div "Workers' Compensation - #CA10004027-211 09/23/2021 - 09/23/2022" at bounding box center [455, 66] width 160 height 26
checkbox input "true"
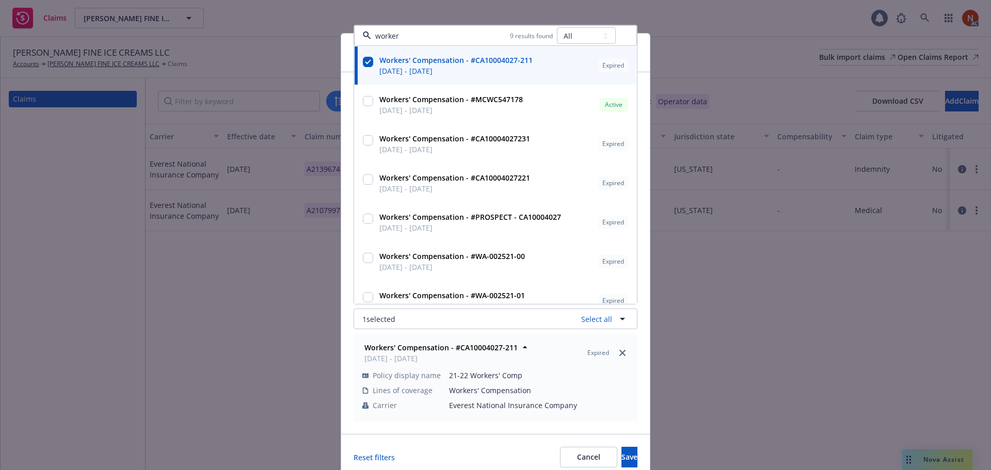
type input "worker"
click at [622, 459] on span "Save" at bounding box center [630, 457] width 16 height 10
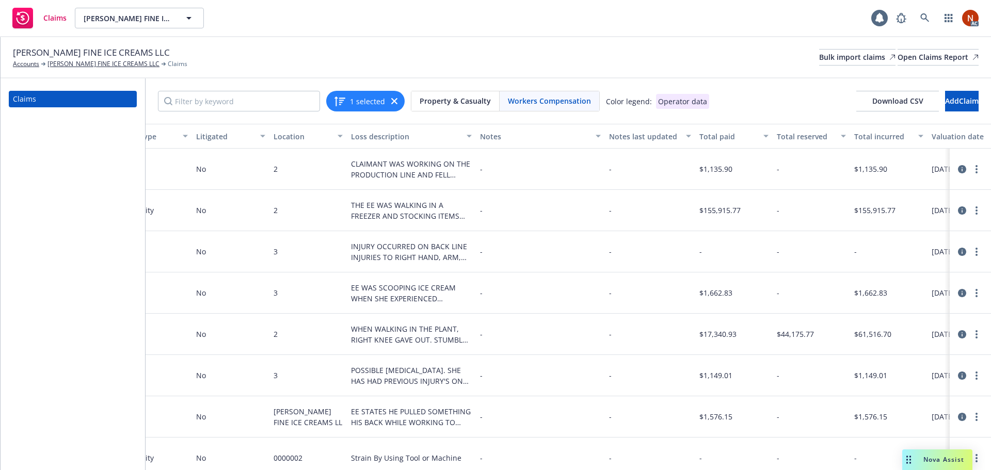
scroll to position [0, 799]
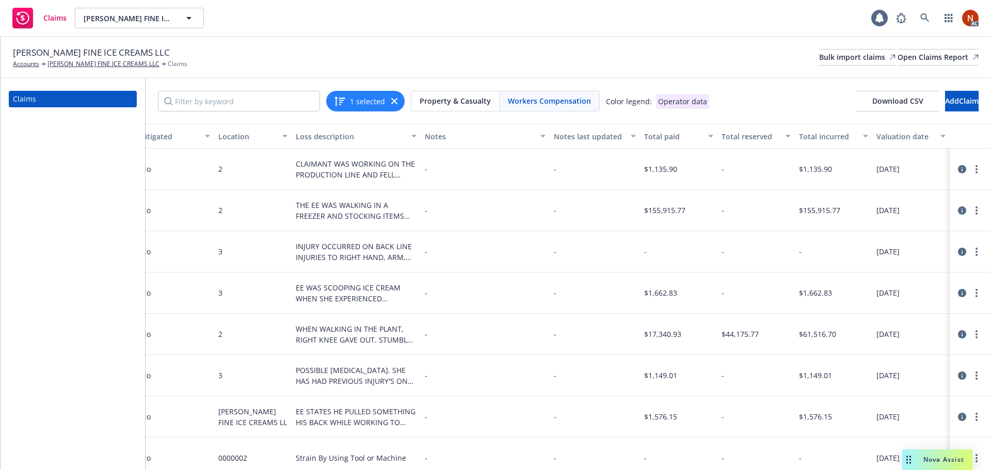
click at [958, 171] on icon at bounding box center [962, 169] width 8 height 8
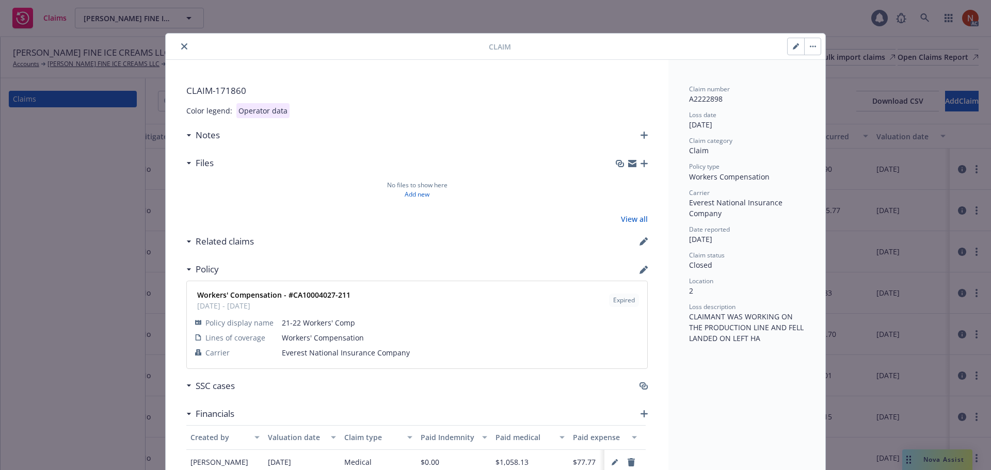
click at [179, 43] on button "close" at bounding box center [184, 46] width 12 height 12
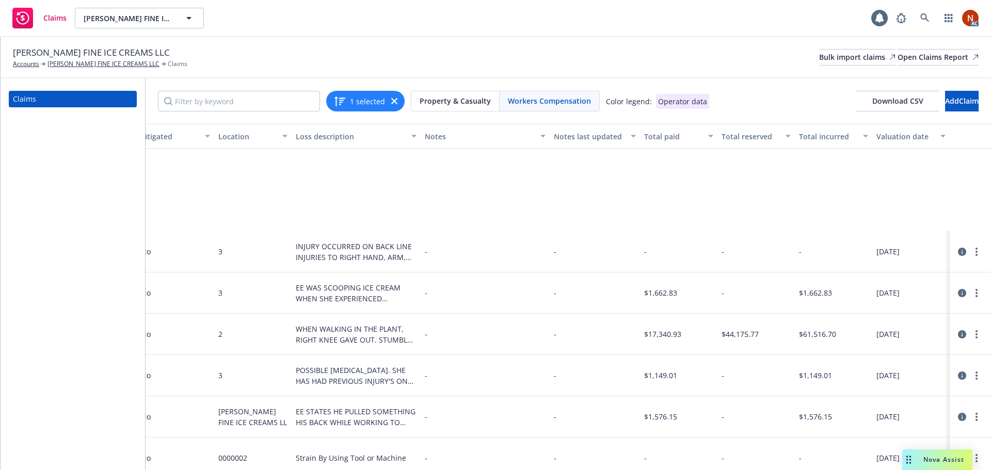
scroll to position [223, 799]
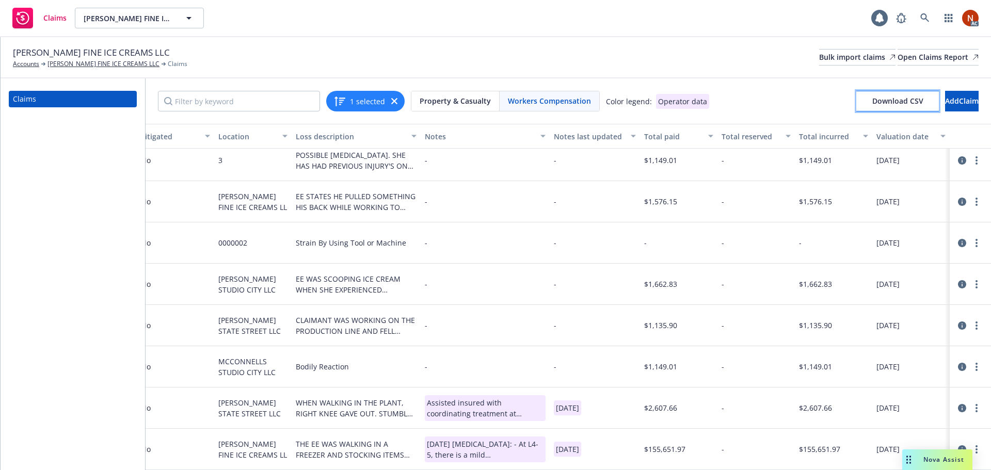
click at [873, 104] on span "Download CSV" at bounding box center [898, 101] width 51 height 10
click at [391, 100] on icon "button" at bounding box center [394, 101] width 6 height 6
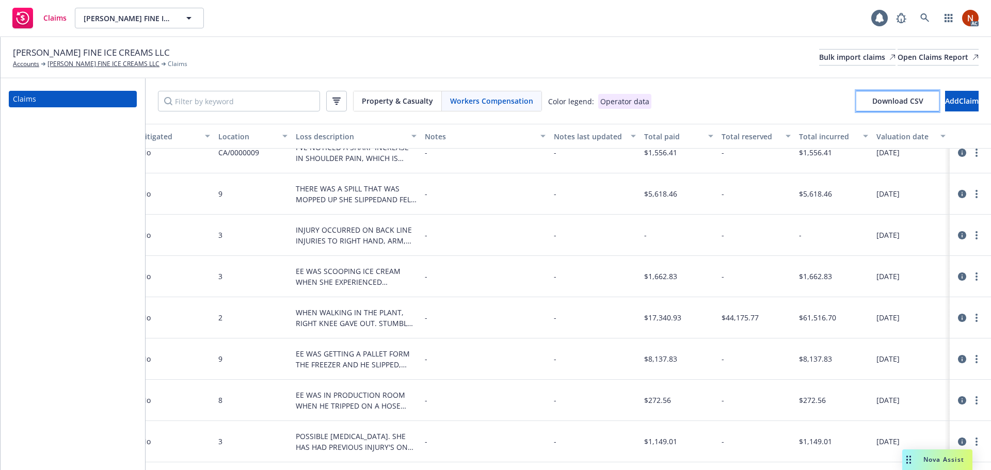
click at [873, 105] on span "Download CSV" at bounding box center [898, 101] width 51 height 10
click at [820, 59] on div "Bulk import claims" at bounding box center [858, 57] width 76 height 15
click at [467, 97] on span "Workers Compensation" at bounding box center [491, 101] width 83 height 11
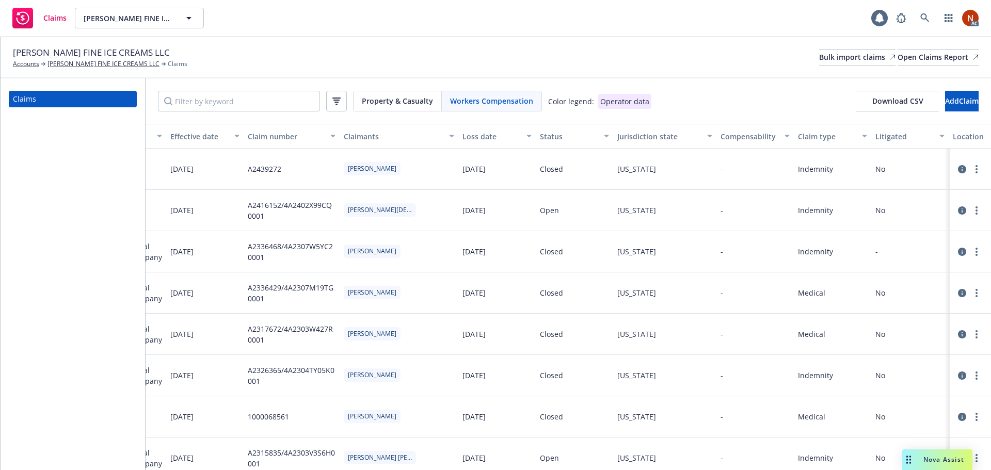
scroll to position [0, 0]
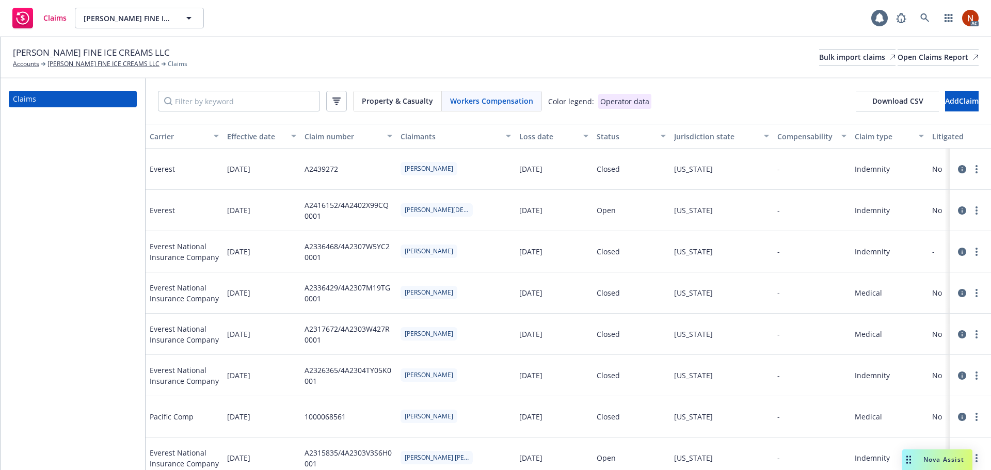
click at [557, 131] on button "Loss date" at bounding box center [553, 136] width 77 height 25
click at [543, 136] on div "Loss date" at bounding box center [549, 136] width 58 height 11
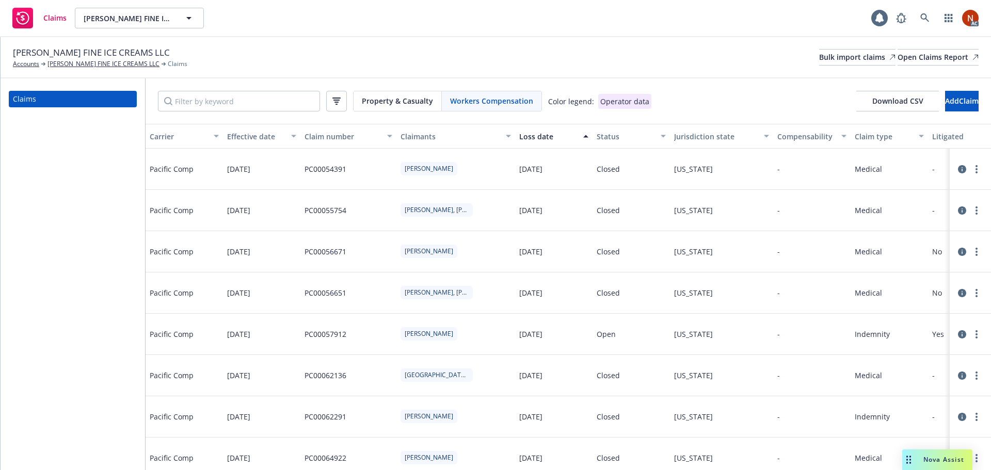
click at [532, 135] on div "Loss date" at bounding box center [549, 136] width 58 height 11
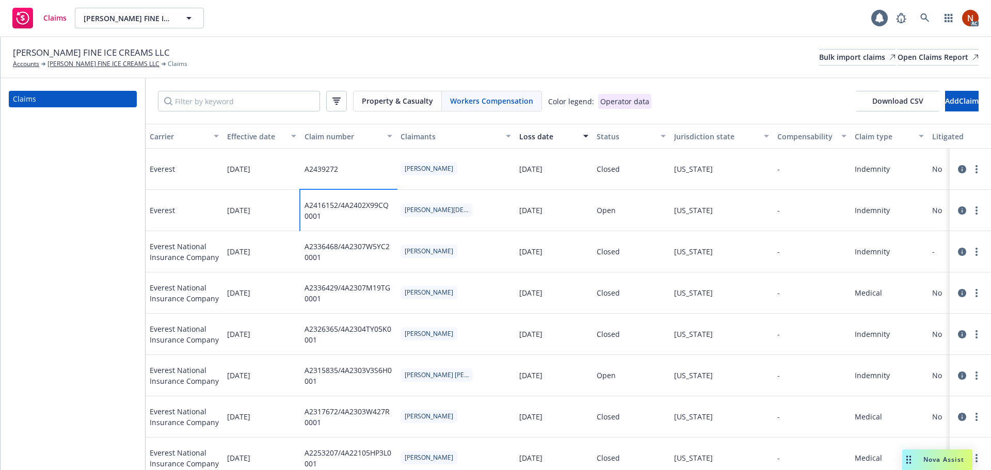
click at [357, 211] on div "A2416152/4A2402X99CQ0001" at bounding box center [349, 211] width 88 height 22
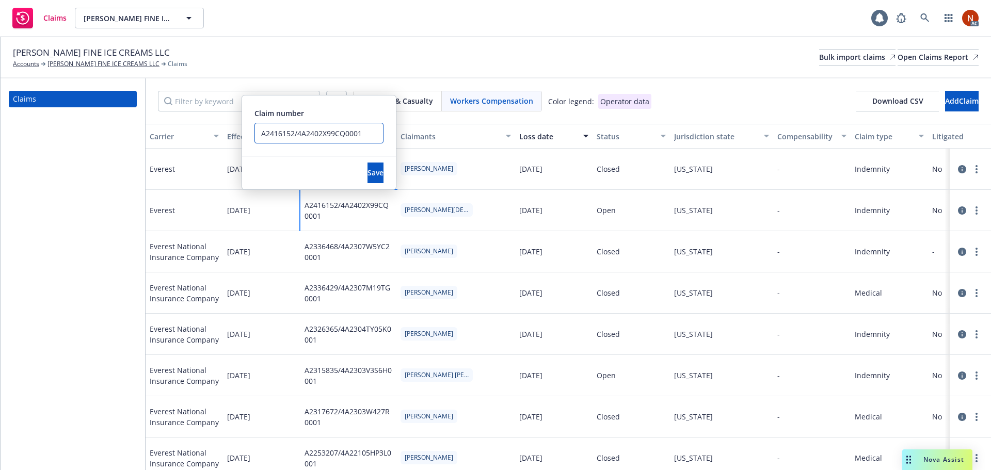
drag, startPoint x: 301, startPoint y: 134, endPoint x: 424, endPoint y: 133, distance: 123.4
click at [424, 133] on div "Carrier Effective date Claim number Claimants Loss date Status Jurisdiction sta…" at bounding box center [569, 297] width 846 height 347
type input "A2416152"
click at [371, 177] on button "Save" at bounding box center [376, 173] width 16 height 21
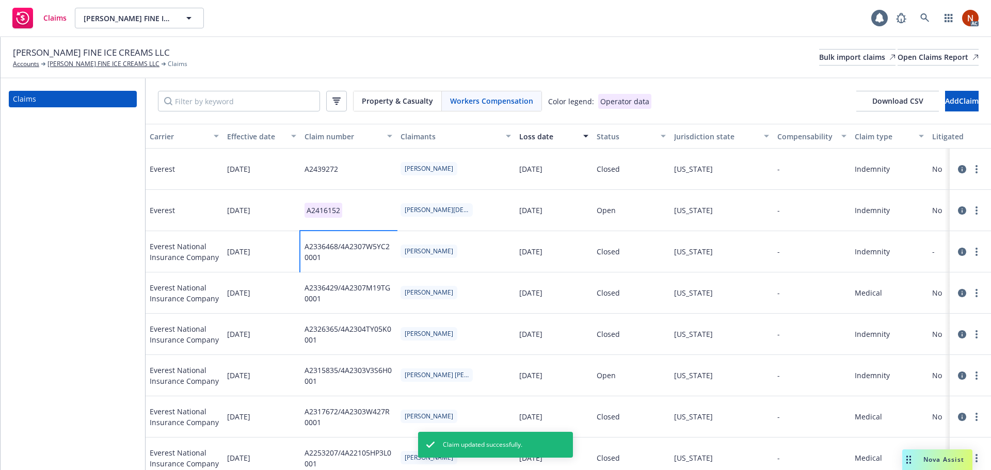
click at [342, 254] on div "A2336468/4A2307W5YC20001" at bounding box center [349, 252] width 88 height 22
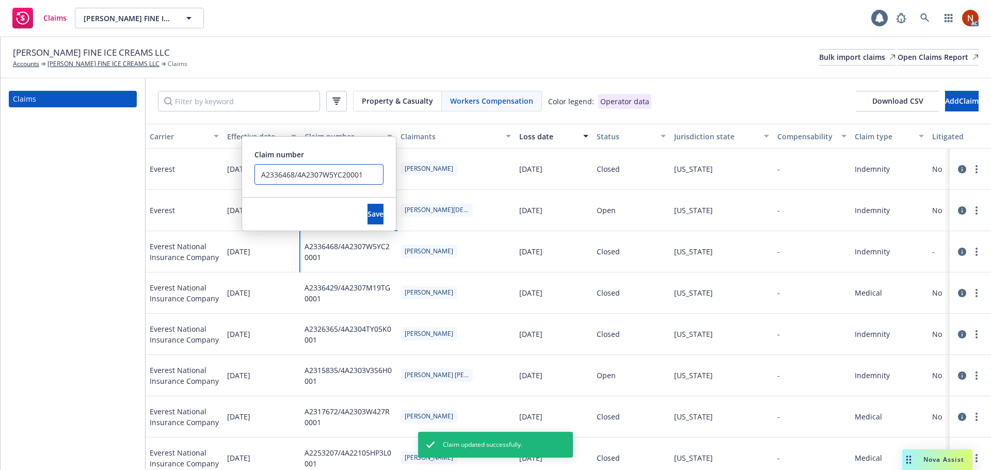
drag, startPoint x: 298, startPoint y: 174, endPoint x: 373, endPoint y: 174, distance: 74.9
click at [373, 174] on input "A2336468/4A2307W5YC20001" at bounding box center [319, 174] width 129 height 21
type input "A2336468"
click at [369, 212] on button "Save" at bounding box center [376, 214] width 16 height 21
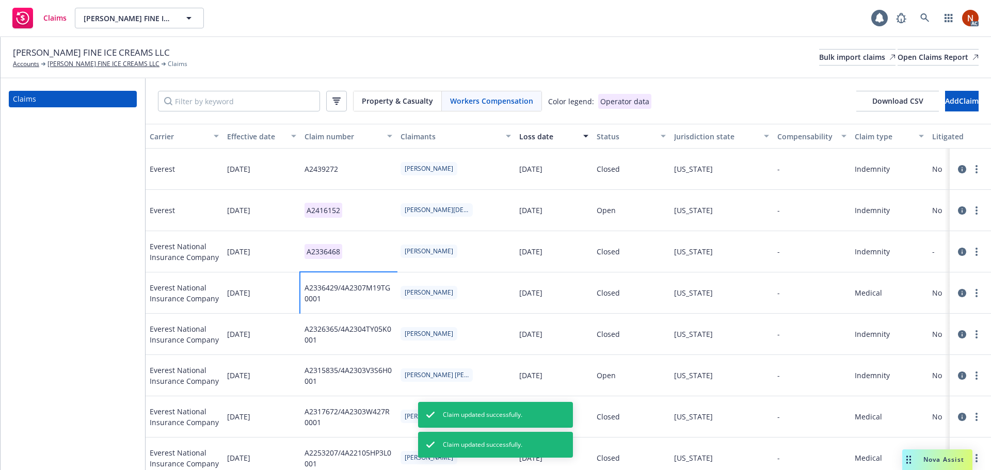
click at [344, 289] on div "A2336429/4A2307M19TG0001" at bounding box center [349, 293] width 88 height 22
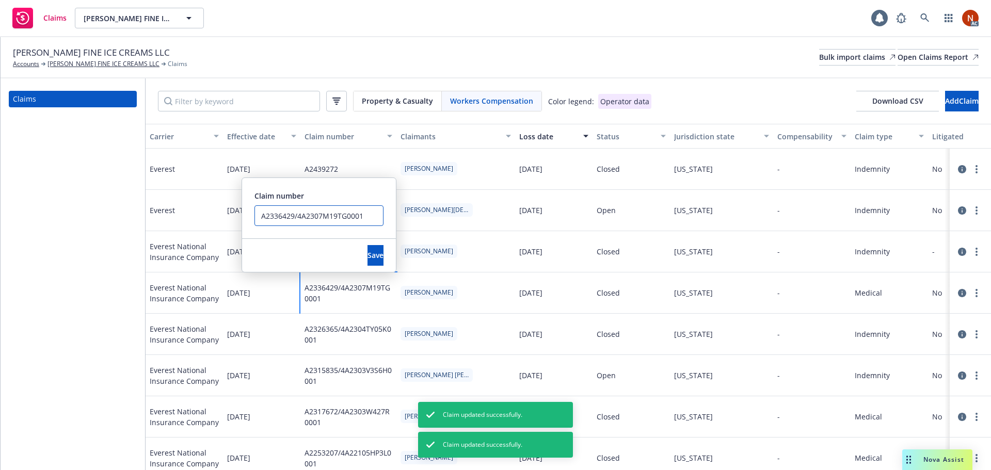
drag, startPoint x: 297, startPoint y: 217, endPoint x: 386, endPoint y: 217, distance: 88.8
click at [386, 217] on div "Claim number A2336429/4A2307M19TG0001" at bounding box center [319, 208] width 154 height 60
type input "A2336429"
click at [368, 252] on span "Save" at bounding box center [376, 255] width 16 height 10
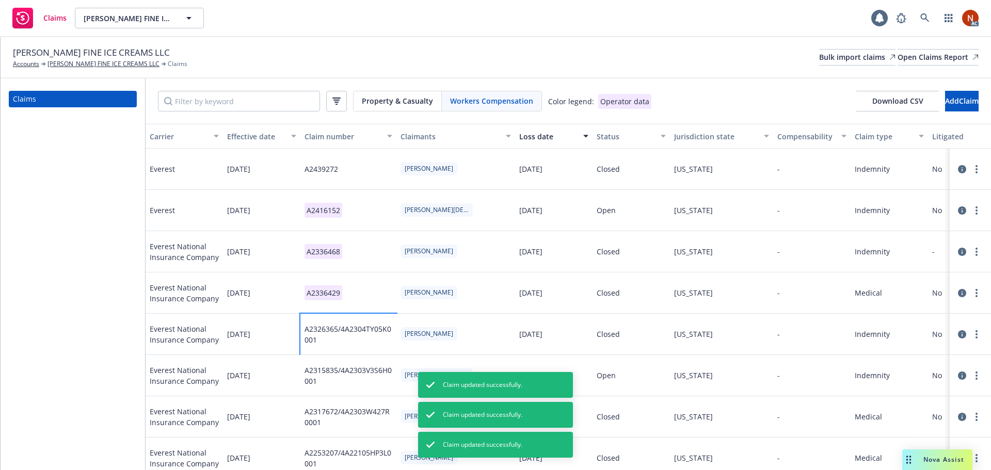
click at [359, 330] on div "A2326365/4A2304TY05K0001" at bounding box center [349, 335] width 88 height 22
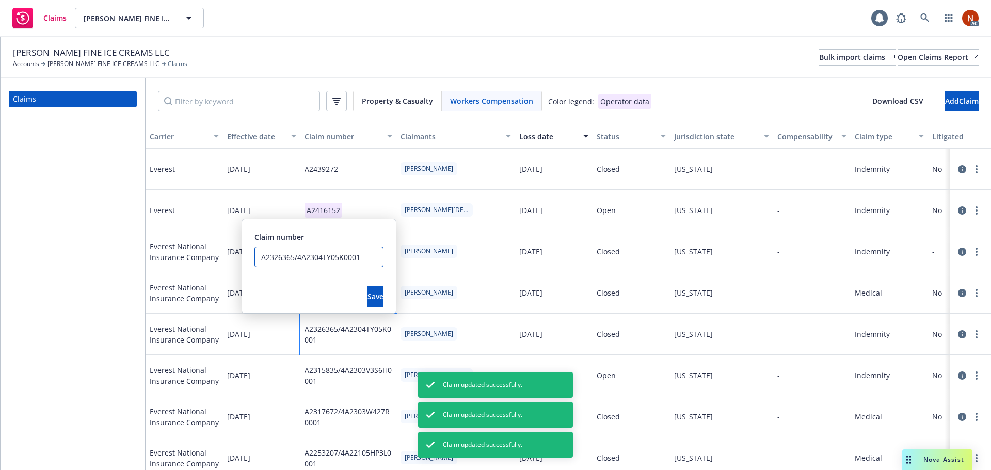
drag, startPoint x: 300, startPoint y: 260, endPoint x: 427, endPoint y: 264, distance: 127.1
type input "A2326365"
click at [369, 292] on button "Save" at bounding box center [376, 297] width 16 height 21
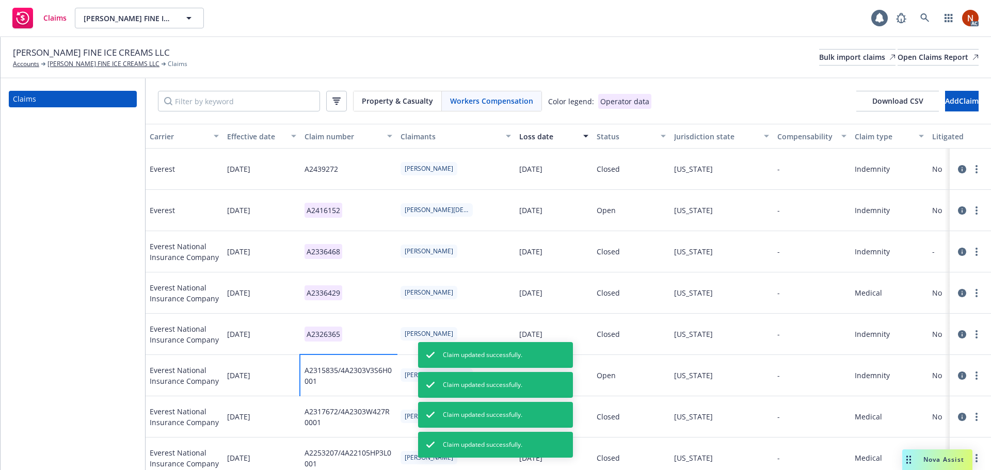
click at [349, 374] on div "A2315835/4A2303V3S6H0001" at bounding box center [349, 376] width 88 height 22
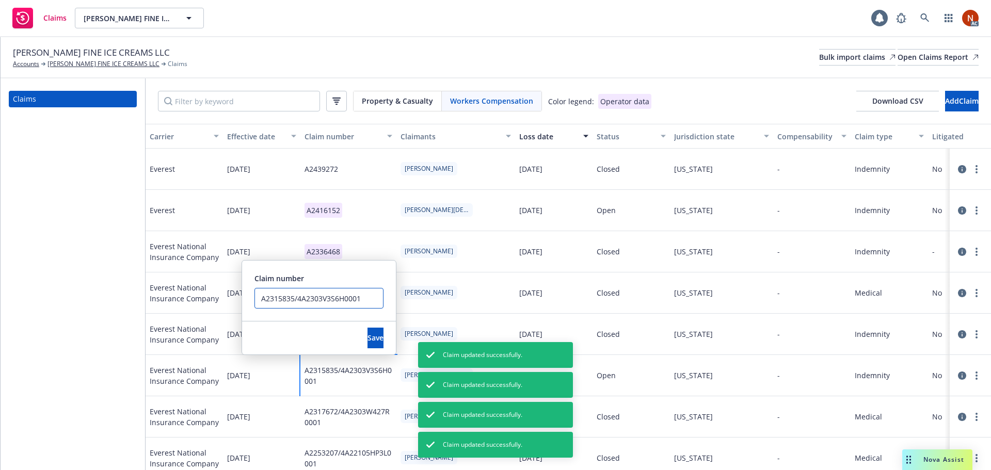
drag, startPoint x: 305, startPoint y: 296, endPoint x: 373, endPoint y: 300, distance: 68.2
click at [373, 300] on input "A2315835/4A2303V3S6H0001" at bounding box center [319, 298] width 129 height 21
type input "A2315835"
click at [368, 336] on span "Save" at bounding box center [376, 338] width 16 height 10
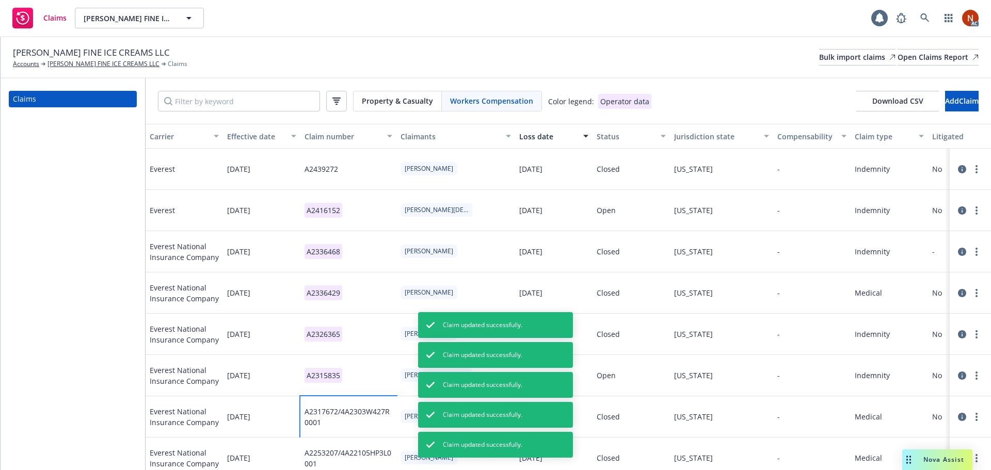
click at [352, 410] on div "A2317672/4A2303W427R0001" at bounding box center [349, 417] width 88 height 22
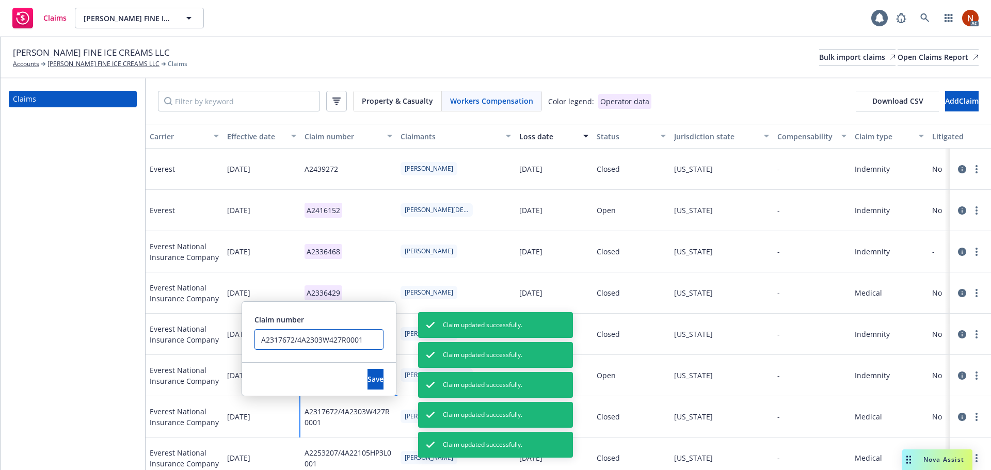
drag, startPoint x: 299, startPoint y: 340, endPoint x: 384, endPoint y: 345, distance: 85.4
click at [384, 345] on div "Claim number A2317672/4A2303W427R0001" at bounding box center [319, 332] width 154 height 60
type input "A2317672"
click at [368, 379] on span "Save" at bounding box center [376, 379] width 16 height 10
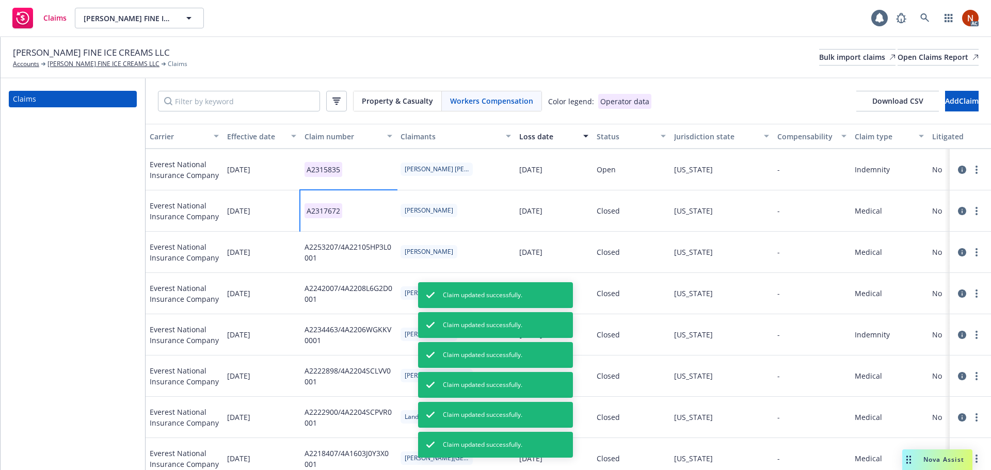
scroll to position [207, 0]
click at [342, 249] on div "A2253207/4A22105HP3L0001" at bounding box center [349, 252] width 88 height 22
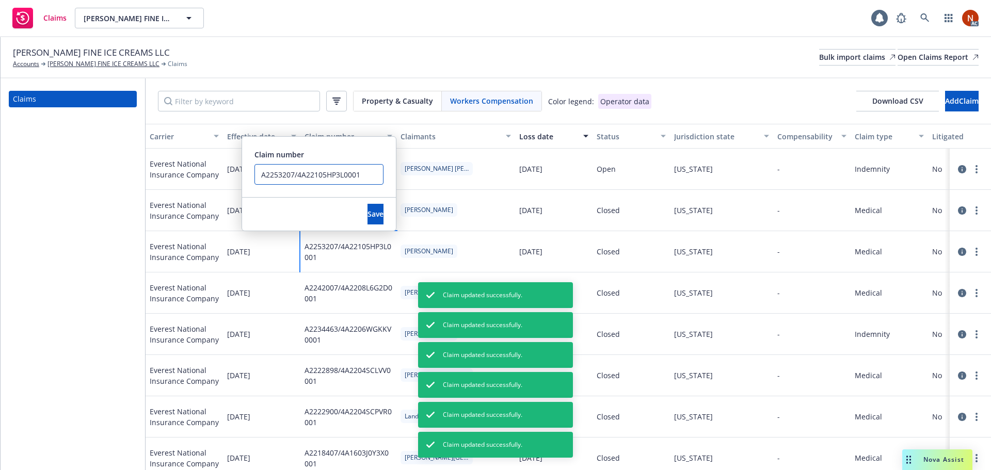
drag, startPoint x: 300, startPoint y: 174, endPoint x: 381, endPoint y: 179, distance: 81.8
click at [381, 179] on input "A2253207/4A22105HP3L0001" at bounding box center [319, 174] width 129 height 21
type input "A2253207"
click at [368, 214] on span "Save" at bounding box center [376, 214] width 16 height 10
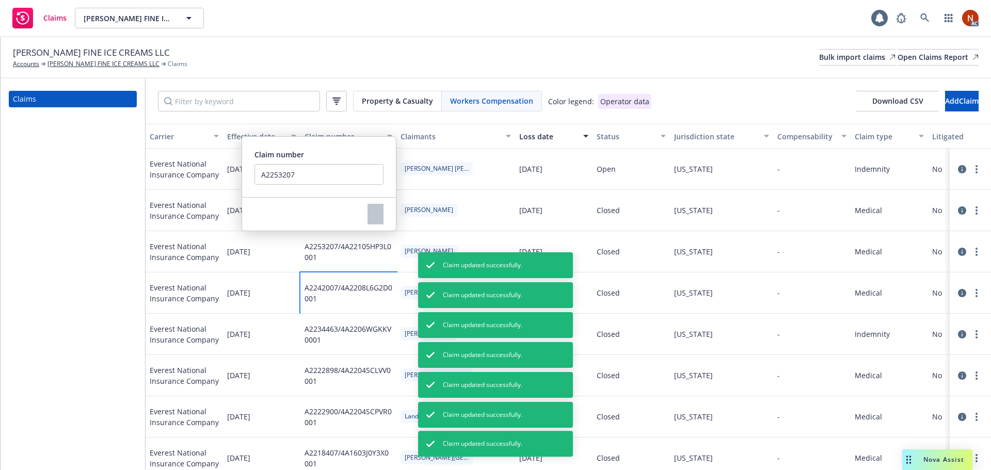
click at [350, 287] on div "A2242007/4A2208L6G2D0001" at bounding box center [349, 293] width 88 height 22
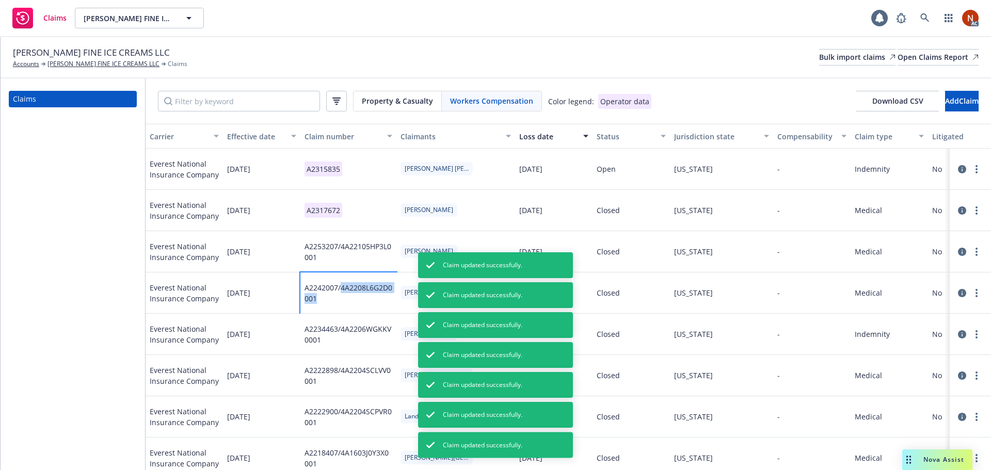
click at [350, 287] on div "A2242007/4A2208L6G2D0001" at bounding box center [349, 293] width 88 height 22
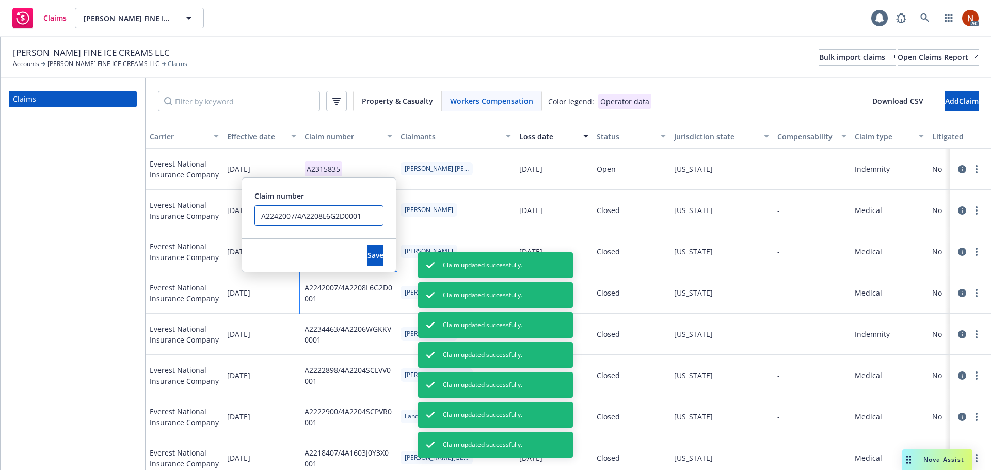
drag, startPoint x: 300, startPoint y: 214, endPoint x: 365, endPoint y: 217, distance: 64.6
click at [365, 217] on input "A2242007/4A2208L6G2D0001" at bounding box center [319, 216] width 129 height 21
type input "A2242007"
click at [368, 254] on span "Save" at bounding box center [376, 255] width 16 height 10
click at [354, 324] on div "A2234463/4A2206WGKKV0001" at bounding box center [349, 335] width 88 height 22
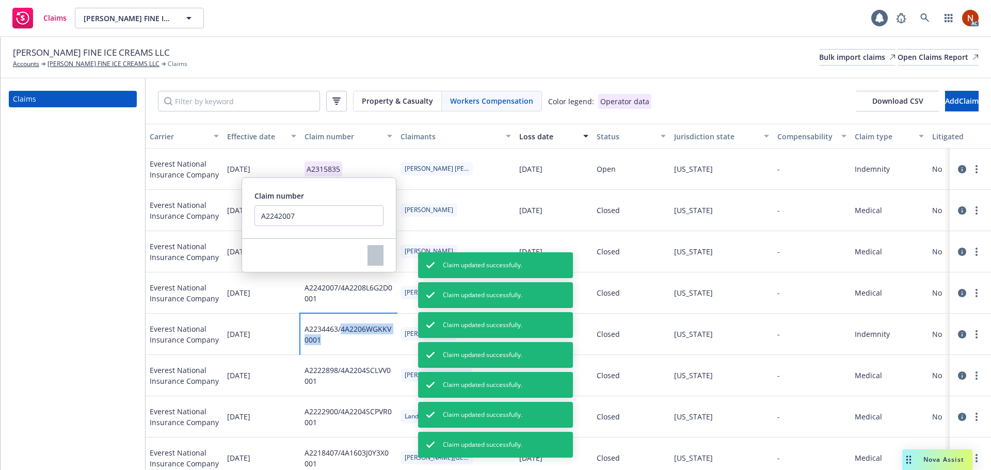
click at [354, 324] on div "A2234463/4A2206WGKKV0001" at bounding box center [349, 335] width 88 height 22
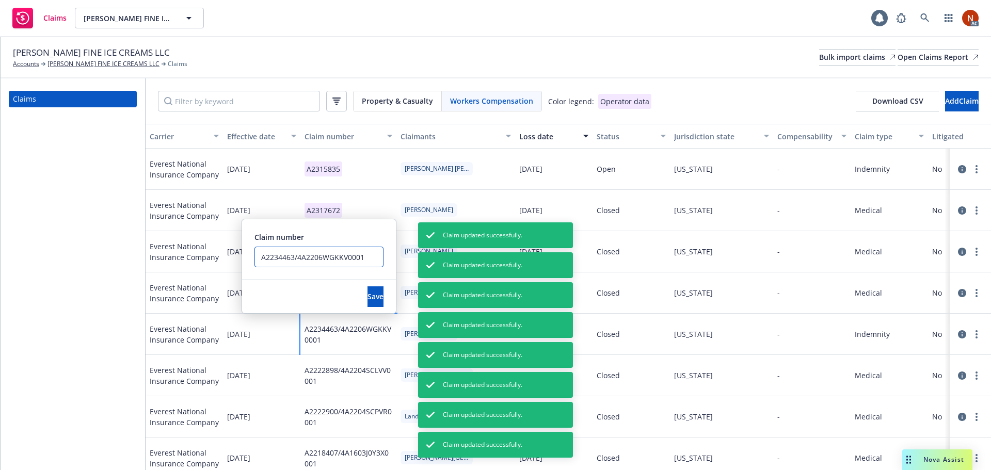
drag, startPoint x: 322, startPoint y: 257, endPoint x: 394, endPoint y: 258, distance: 71.3
click at [394, 258] on div "Claim number A2234463/4A2206WGKKV0001" at bounding box center [319, 249] width 154 height 60
click at [368, 297] on span "Save" at bounding box center [376, 297] width 16 height 10
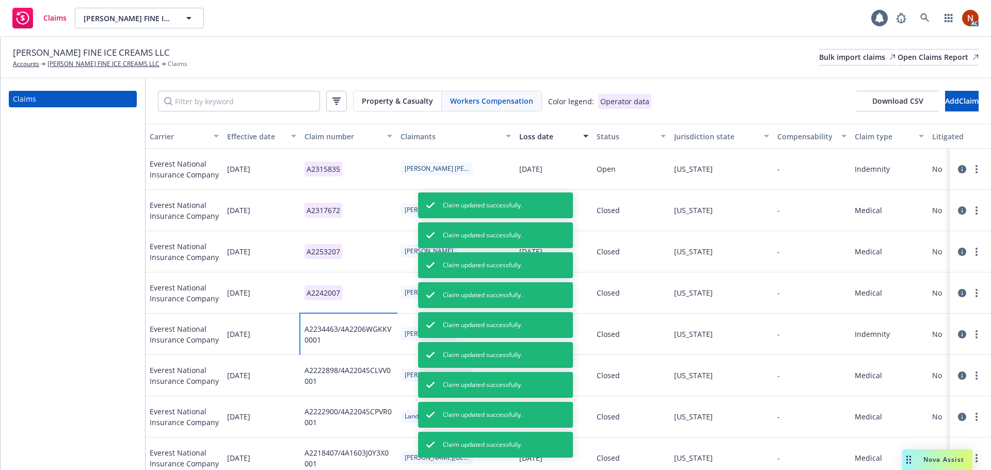
click at [340, 330] on div "A2234463/4A2206WGKKV0001" at bounding box center [349, 335] width 88 height 22
click at [359, 326] on div "A2234463/4A2206WGKKV0001" at bounding box center [349, 335] width 88 height 22
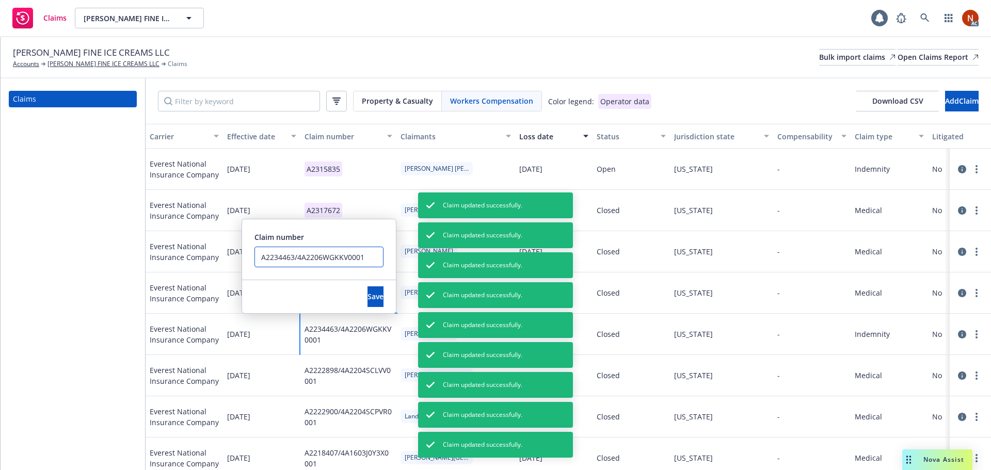
drag, startPoint x: 297, startPoint y: 257, endPoint x: 368, endPoint y: 256, distance: 70.8
click at [368, 256] on input "A2234463/4A2206WGKKV0001" at bounding box center [319, 257] width 129 height 21
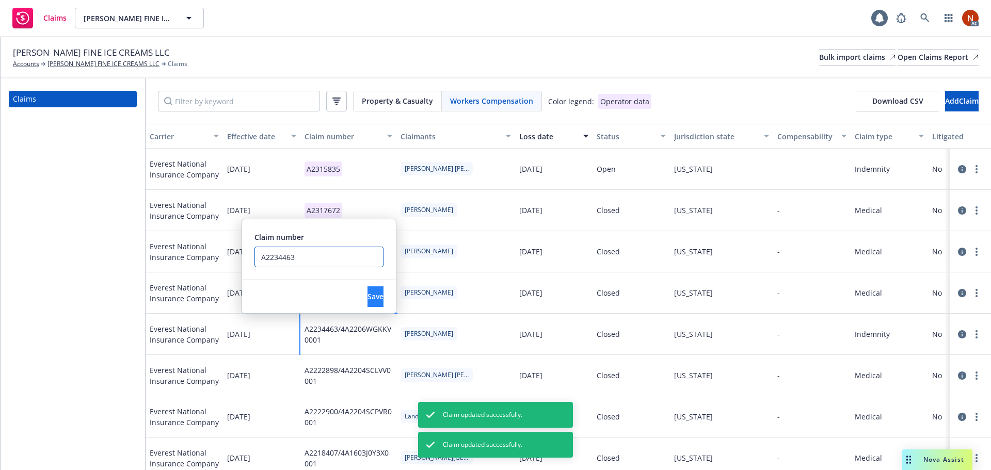
type input "A2234463"
click at [368, 289] on button "Save" at bounding box center [376, 297] width 16 height 21
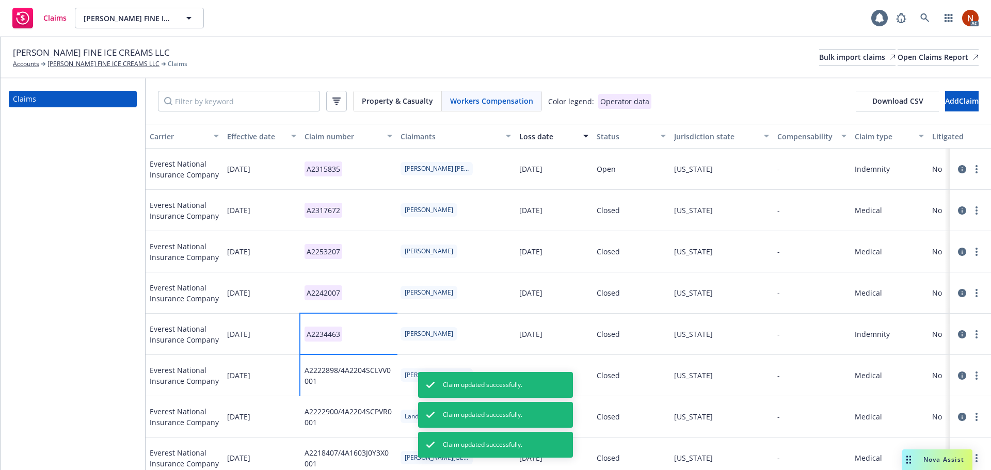
click at [344, 384] on div "A2222898/4A2204SCLVV0001" at bounding box center [349, 376] width 88 height 22
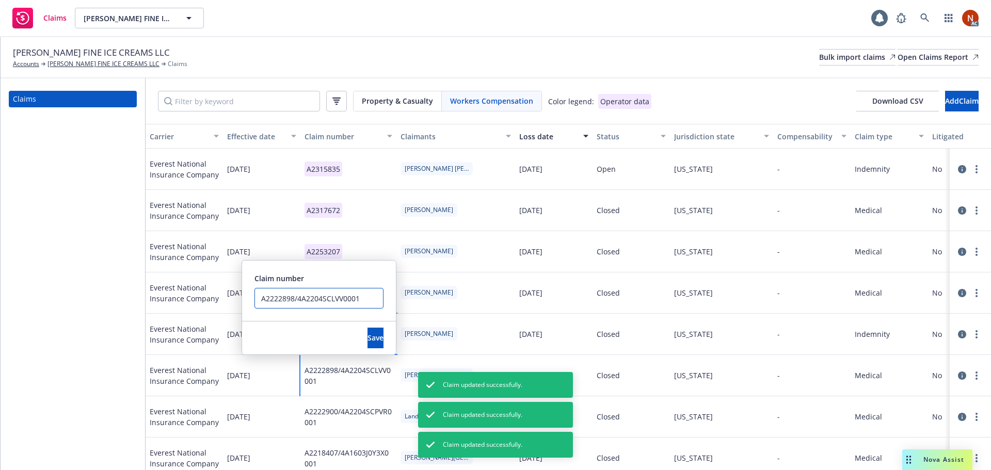
drag, startPoint x: 300, startPoint y: 296, endPoint x: 373, endPoint y: 306, distance: 73.9
click at [373, 306] on input "A2222898/4A2204SCLVV0001" at bounding box center [319, 298] width 129 height 21
type input "A2222898"
click at [368, 337] on span "Save" at bounding box center [376, 338] width 16 height 10
click at [339, 412] on div "A2222900/4A2204SCPVR0001" at bounding box center [349, 417] width 88 height 22
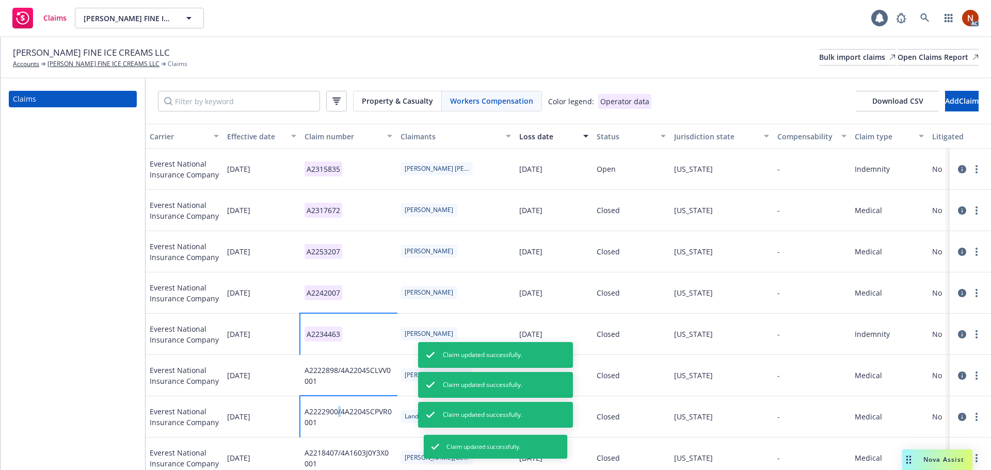
click at [339, 411] on div "A2222900/4A2204SCPVR0001" at bounding box center [349, 417] width 88 height 22
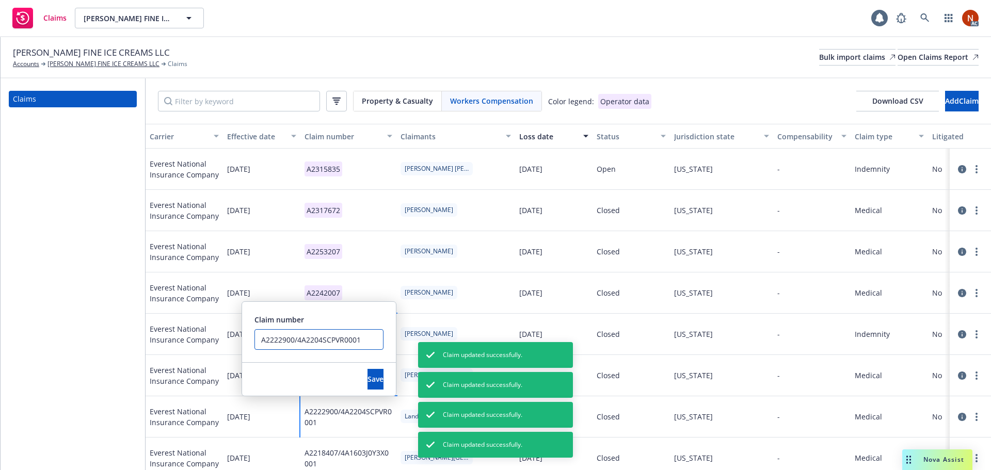
drag, startPoint x: 301, startPoint y: 338, endPoint x: 363, endPoint y: 340, distance: 62.5
click at [362, 339] on input "A2222900/4A2204SCPVR0001" at bounding box center [319, 339] width 129 height 21
type input "A2222900"
click at [368, 376] on button "Save" at bounding box center [376, 379] width 16 height 21
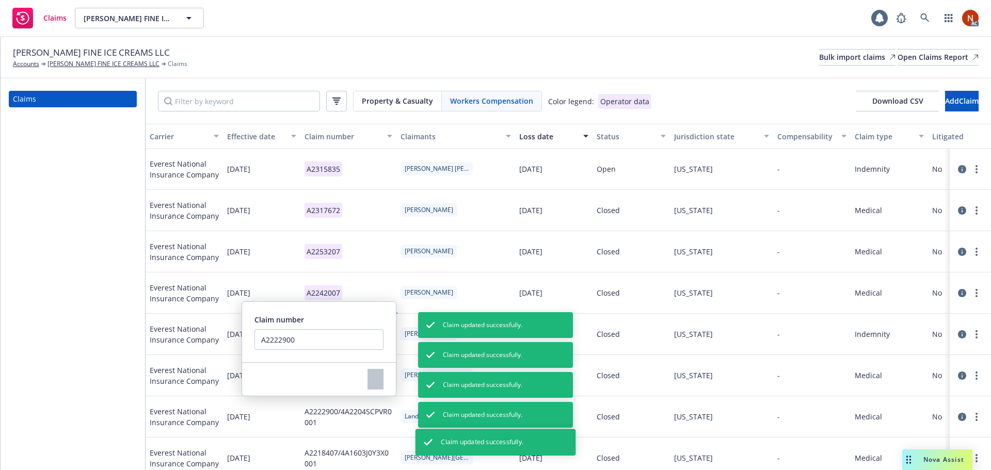
click at [100, 300] on div "Claims" at bounding box center [73, 274] width 145 height 392
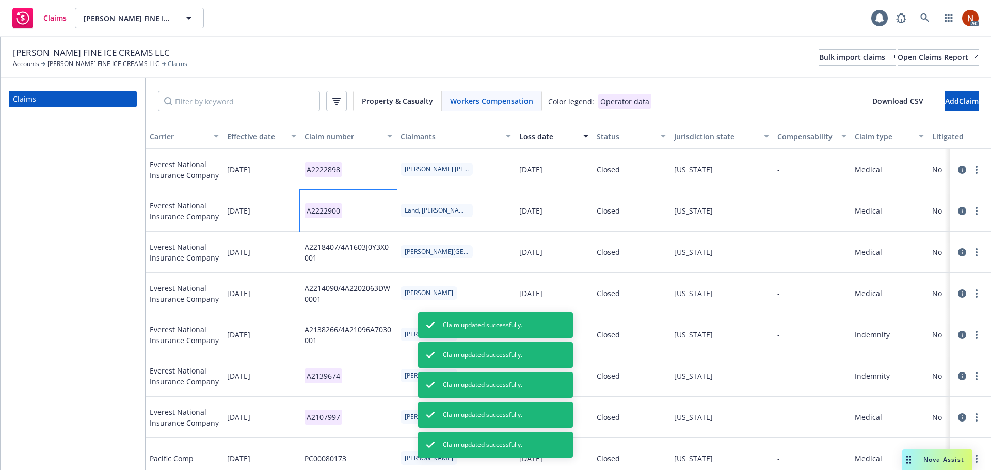
scroll to position [413, 0]
click at [345, 247] on div "A2218407/4A1603J0Y3X0001" at bounding box center [349, 252] width 88 height 22
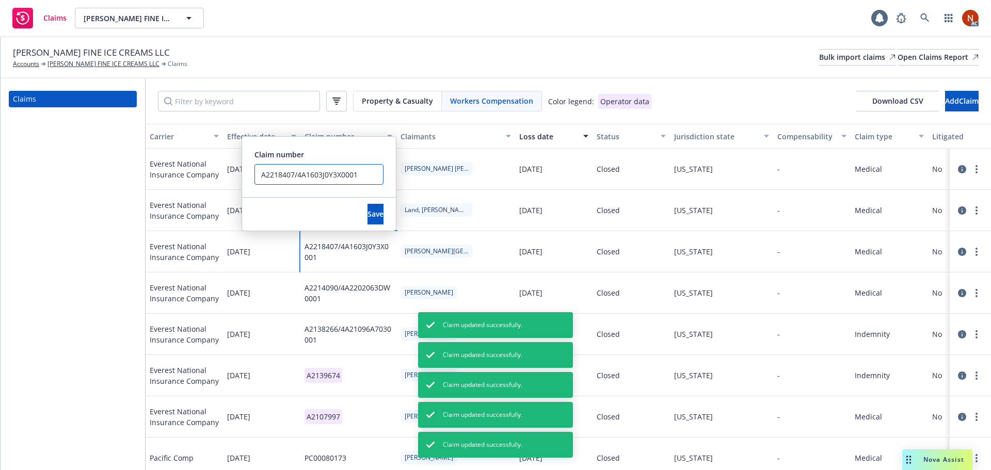
drag, startPoint x: 297, startPoint y: 175, endPoint x: 372, endPoint y: 178, distance: 75.0
click at [372, 178] on input "A2218407/4A1603J0Y3X0001" at bounding box center [319, 174] width 129 height 21
type input "A2218407"
click at [368, 210] on button "Save" at bounding box center [376, 214] width 16 height 21
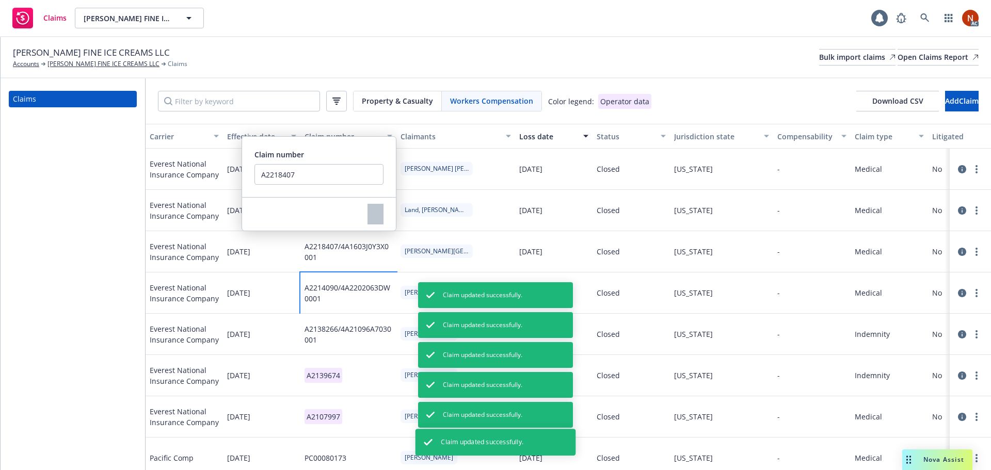
click at [335, 291] on div "A2214090/4A2202063DW0001" at bounding box center [349, 293] width 88 height 22
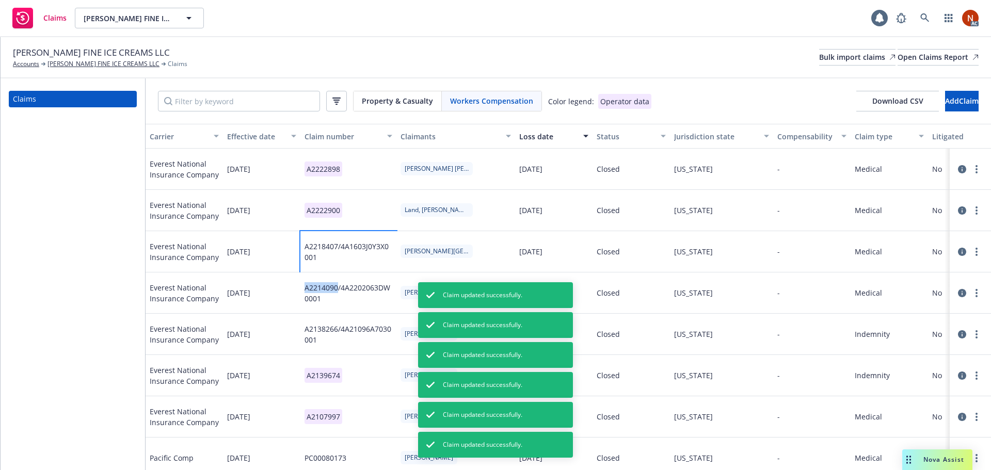
click at [335, 291] on div "A2214090/4A2202063DW0001" at bounding box center [349, 293] width 88 height 22
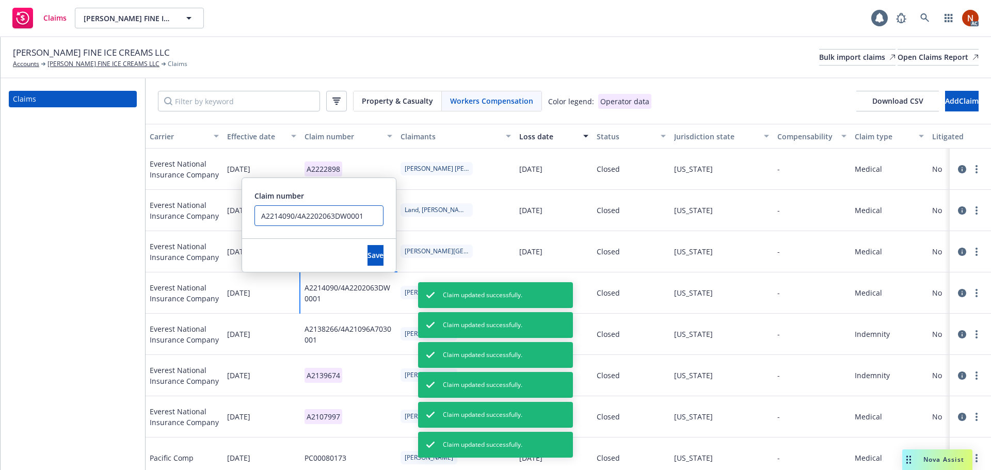
drag, startPoint x: 296, startPoint y: 216, endPoint x: 366, endPoint y: 215, distance: 69.2
click at [366, 215] on input "A2214090/4A2202063DW0001" at bounding box center [319, 216] width 129 height 21
type input "A2214090"
click at [368, 248] on button "Save" at bounding box center [376, 255] width 16 height 21
click at [354, 336] on div "A2138266/4A21096A7030001" at bounding box center [349, 335] width 88 height 22
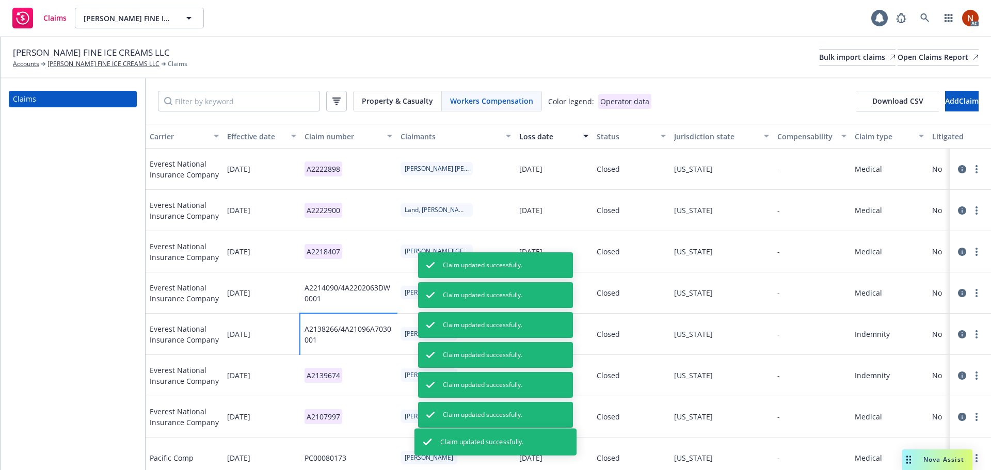
click at [354, 336] on div "A2138266/4A21096A7030001" at bounding box center [349, 335] width 88 height 22
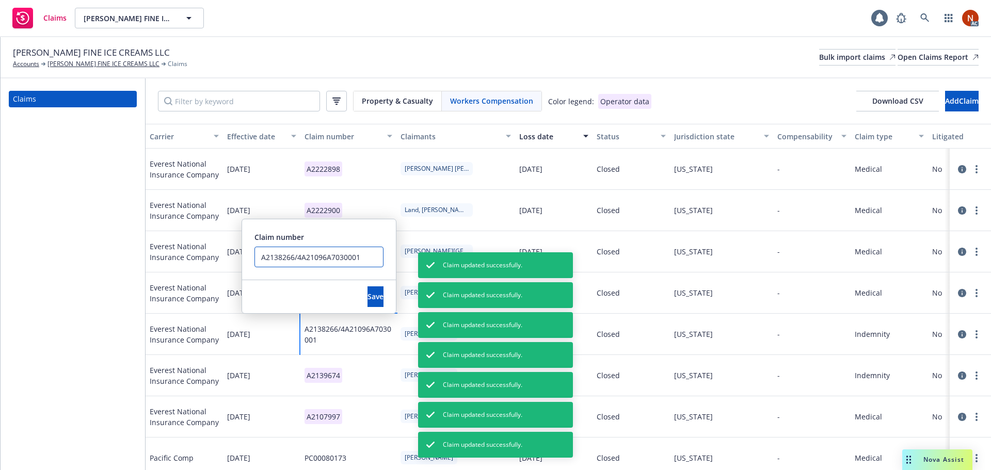
drag, startPoint x: 298, startPoint y: 256, endPoint x: 367, endPoint y: 260, distance: 68.3
click at [367, 260] on input "A2138266/4A21096A7030001" at bounding box center [319, 257] width 129 height 21
type input "A2138266"
click at [368, 303] on button "Save" at bounding box center [376, 297] width 16 height 21
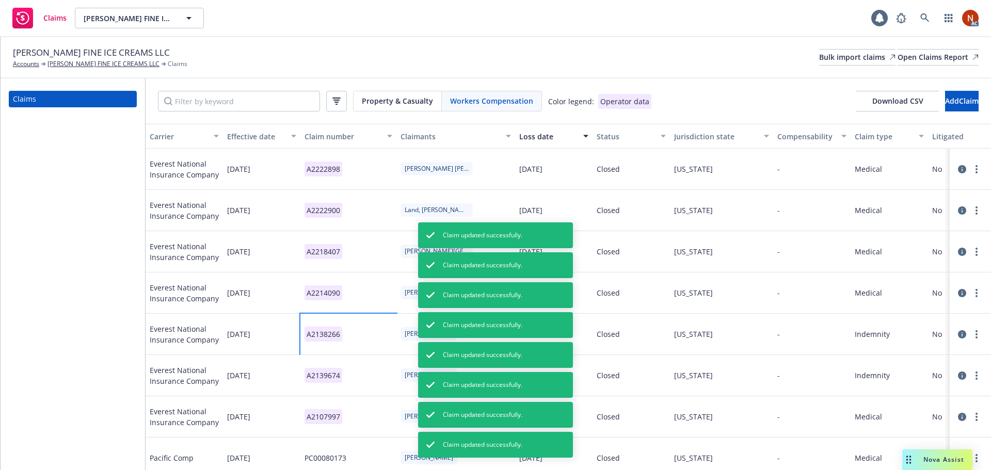
click at [99, 268] on div "Claims" at bounding box center [73, 274] width 145 height 392
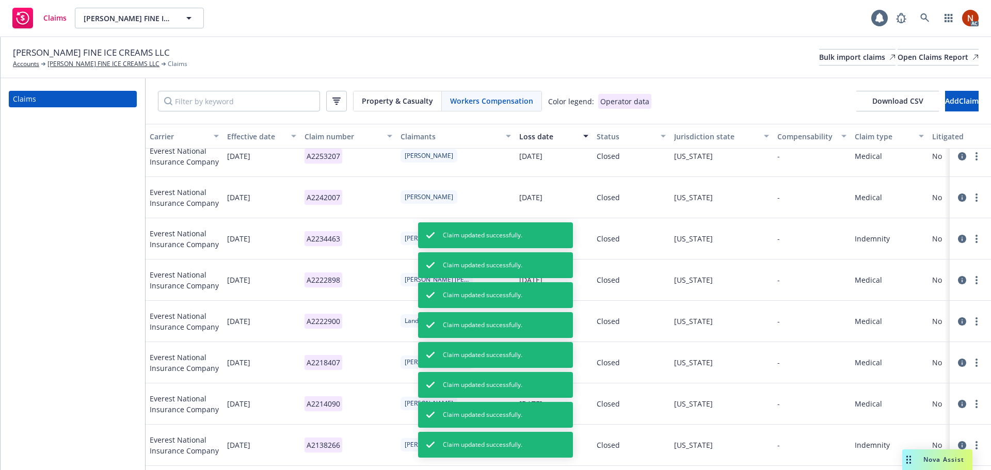
scroll to position [0, 0]
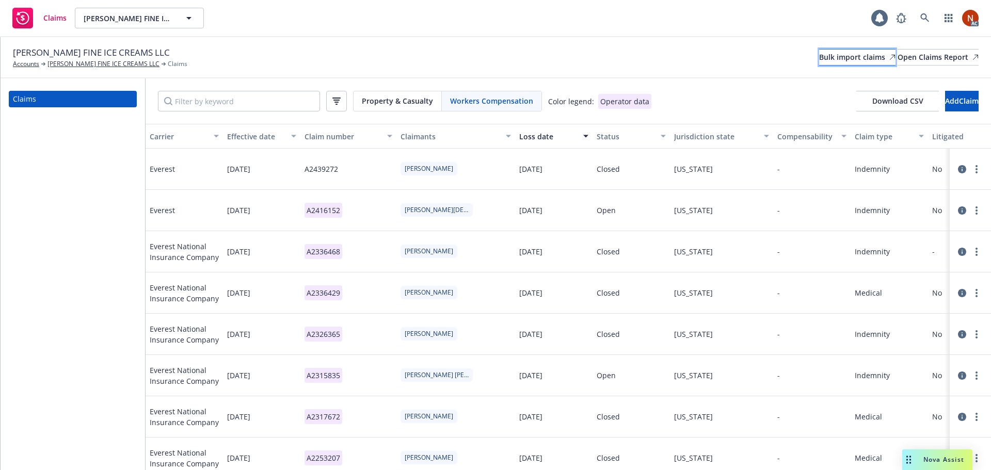
click at [820, 57] on div "Bulk import claims" at bounding box center [858, 57] width 76 height 15
drag, startPoint x: 464, startPoint y: 96, endPoint x: 308, endPoint y: 99, distance: 156.0
click at [464, 96] on span "Workers Compensation" at bounding box center [491, 101] width 83 height 11
click at [263, 99] on input "Filter by keyword" at bounding box center [239, 101] width 162 height 21
paste input "7/4/2024"
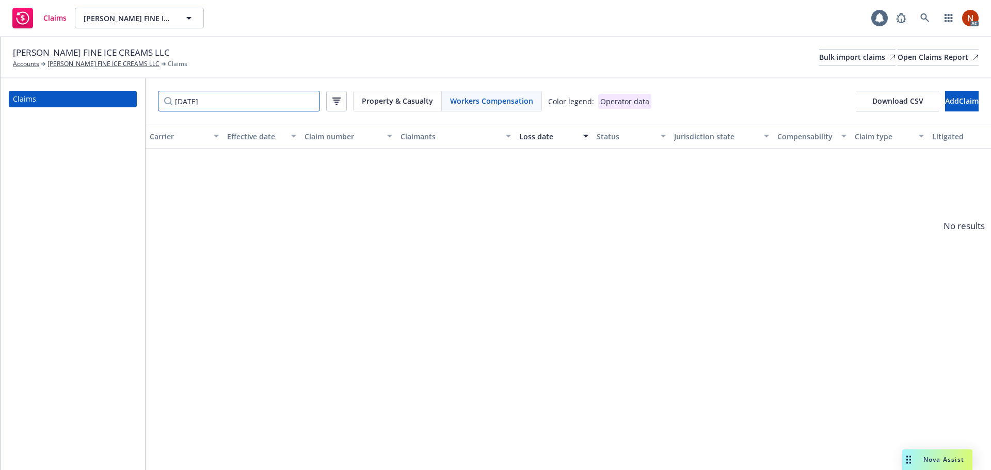
click at [184, 103] on input "7/4/2024" at bounding box center [239, 101] width 162 height 21
drag, startPoint x: 209, startPoint y: 113, endPoint x: 215, endPoint y: 111, distance: 7.2
click at [209, 113] on div "7/04/2024 Property & Casualty Workers Compensation Color legend: Operator data …" at bounding box center [569, 100] width 846 height 45
drag, startPoint x: 179, startPoint y: 104, endPoint x: 158, endPoint y: 107, distance: 21.3
click at [134, 104] on div "Claims 7/04/2024 Property & Casualty Workers Compensation Color legend: Operato…" at bounding box center [496, 274] width 991 height 392
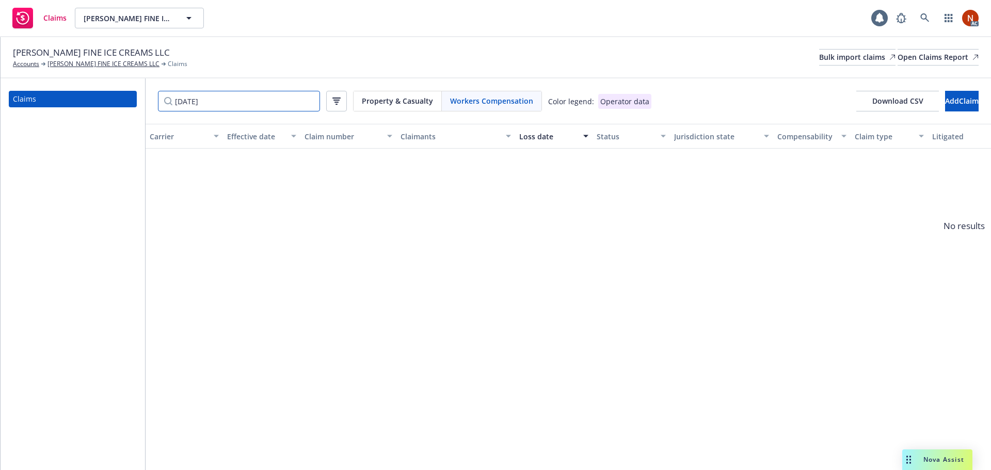
paste input "4/1"
drag, startPoint x: 183, startPoint y: 102, endPoint x: 188, endPoint y: 101, distance: 5.3
click at [183, 102] on input "4/1/2024" at bounding box center [239, 101] width 162 height 21
type input "4/01/2024"
click at [298, 86] on div "4/01/2024 Property & Casualty Workers Compensation Color legend: Operator data …" at bounding box center [569, 100] width 846 height 45
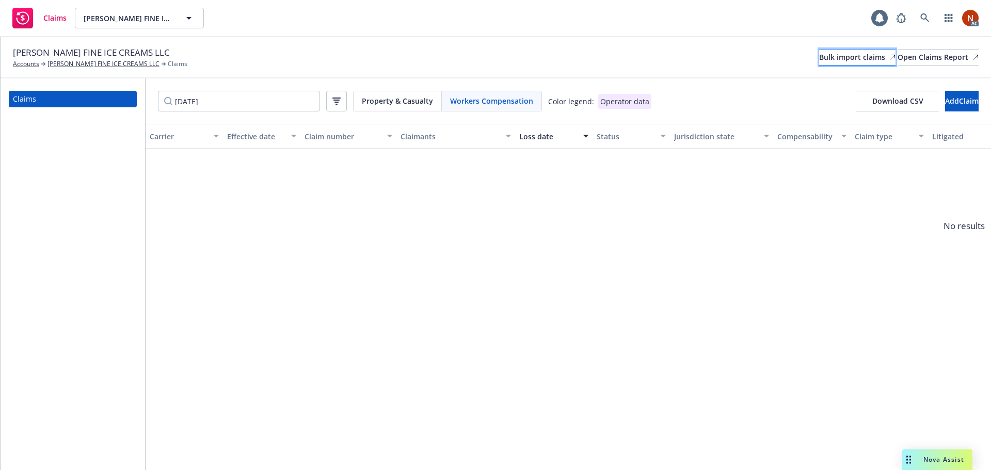
click at [820, 52] on div "Bulk import claims" at bounding box center [858, 57] width 76 height 15
click at [474, 105] on div "Workers Compensation" at bounding box center [492, 101] width 100 height 20
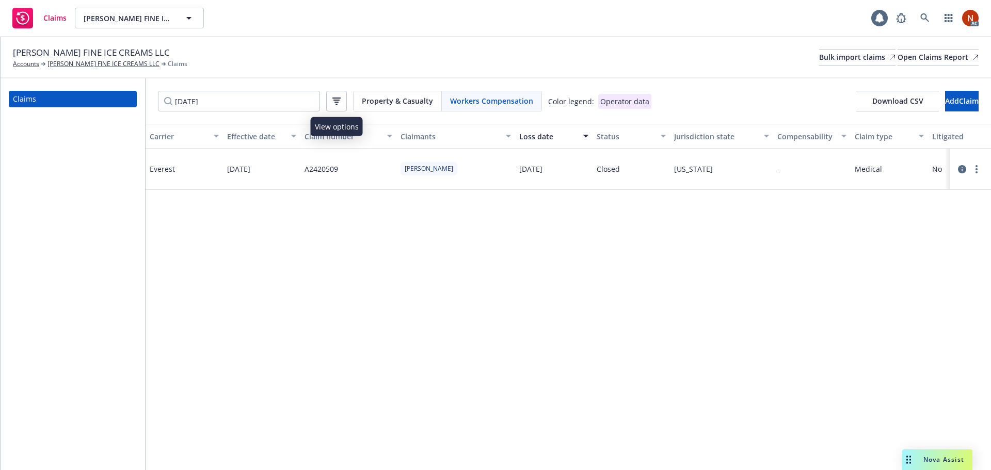
click at [337, 99] on icon "button" at bounding box center [337, 101] width 8 height 7
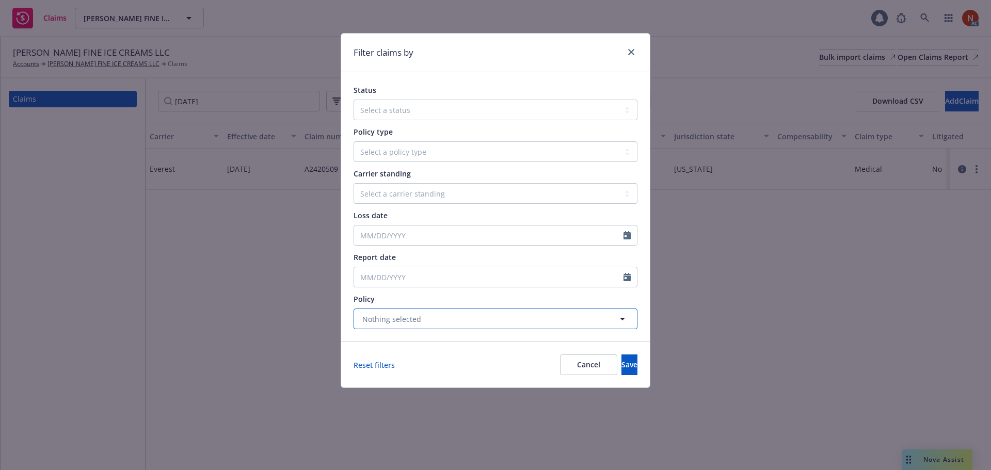
click at [416, 329] on button "Nothing selected" at bounding box center [496, 319] width 284 height 21
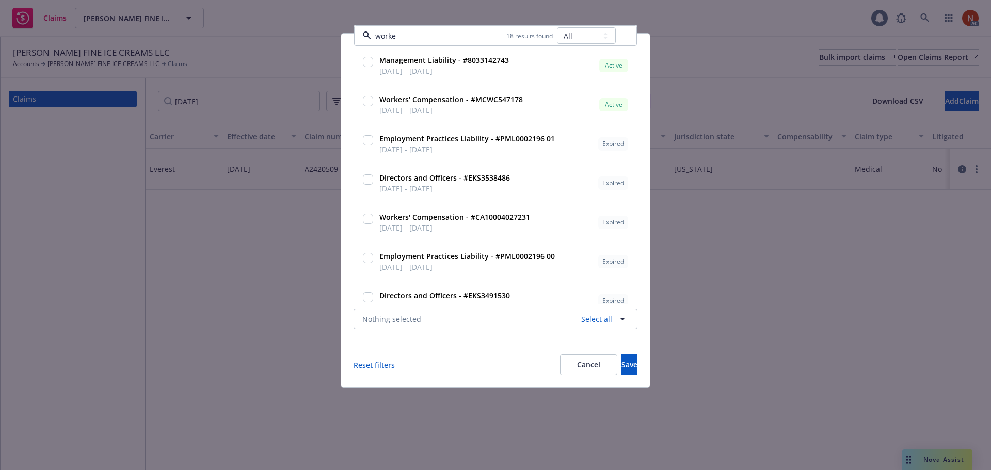
type input "worker"
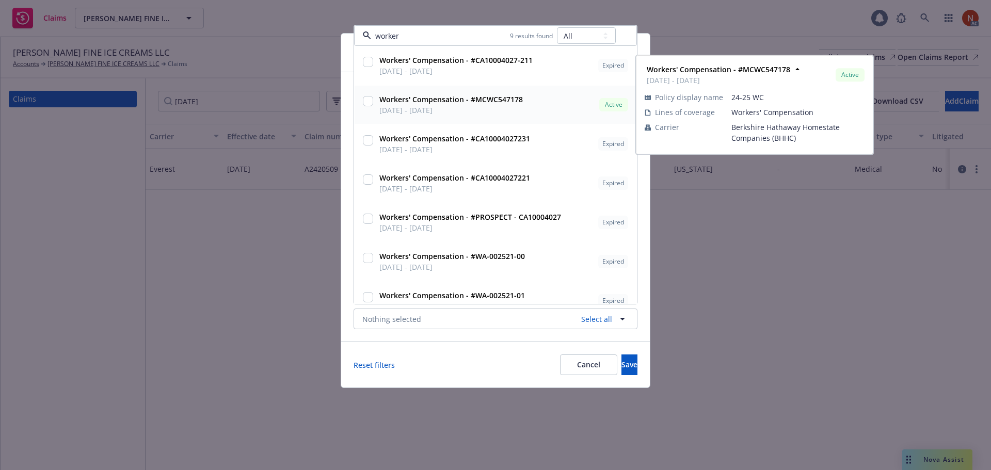
click at [430, 108] on span "09/23/2024 - 09/23/2025" at bounding box center [452, 110] width 144 height 11
checkbox input "true"
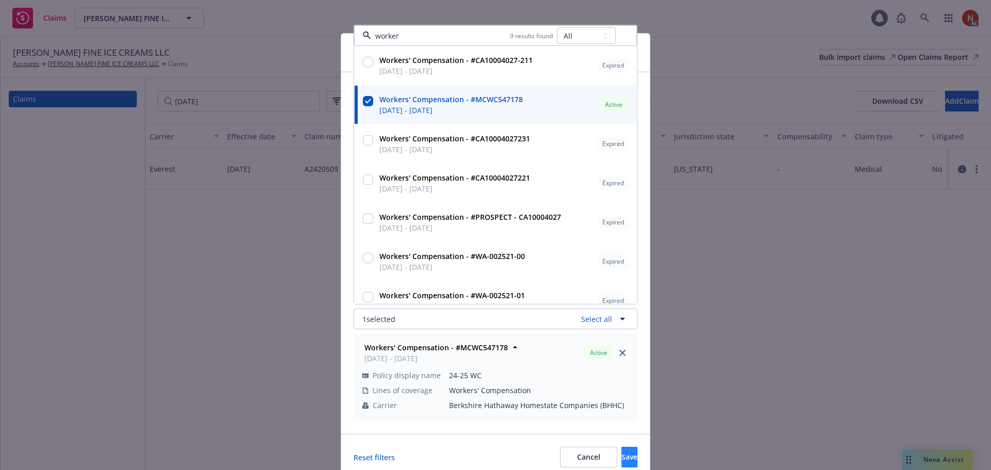
type input "worker"
click at [622, 465] on button "Save" at bounding box center [630, 457] width 16 height 21
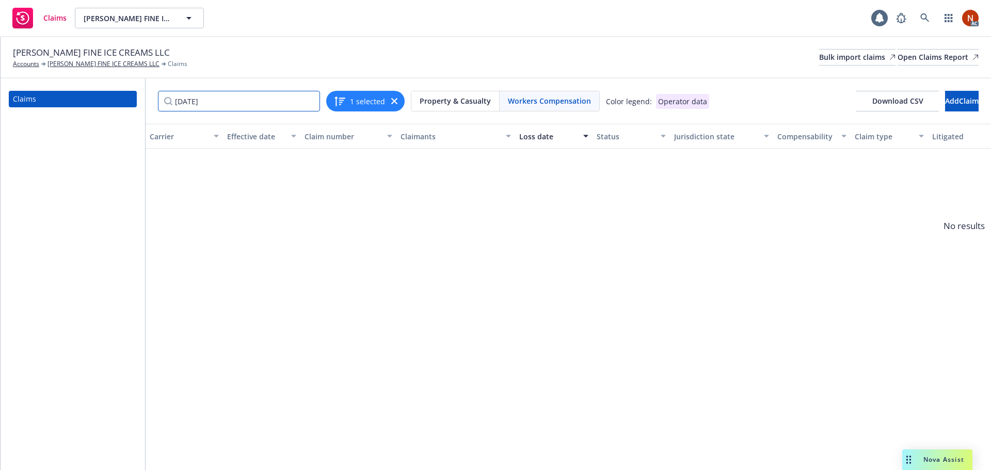
drag, startPoint x: 219, startPoint y: 101, endPoint x: 114, endPoint y: 90, distance: 106.5
click at [114, 90] on div "Claims 4/01/2024 1 selected Property & Casualty Workers Compensation Color lege…" at bounding box center [496, 274] width 991 height 392
click at [280, 76] on div "MCCONNELL'S FINE ICE CREAMS LLC Accounts MCCONNELL'S FINE ICE CREAMS LLC Claims…" at bounding box center [496, 57] width 991 height 41
click at [890, 56] on icon at bounding box center [893, 57] width 6 height 6
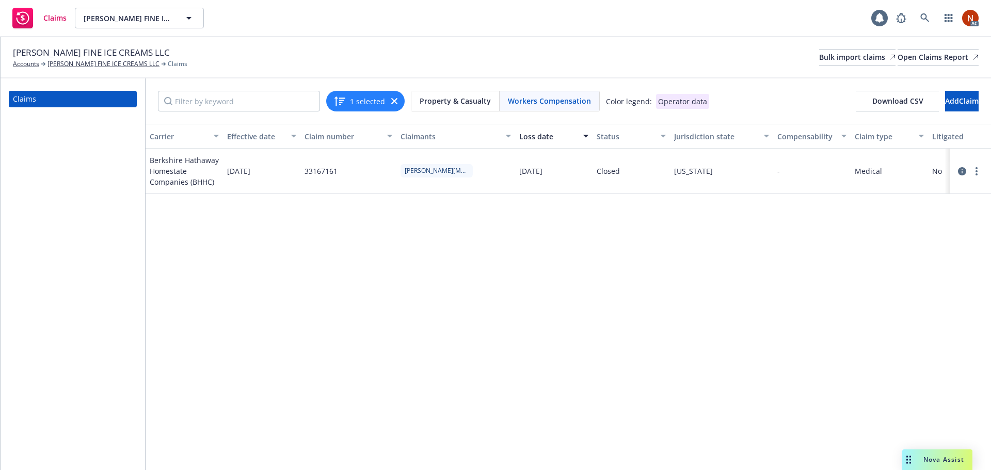
click at [394, 98] on icon "button" at bounding box center [394, 101] width 6 height 6
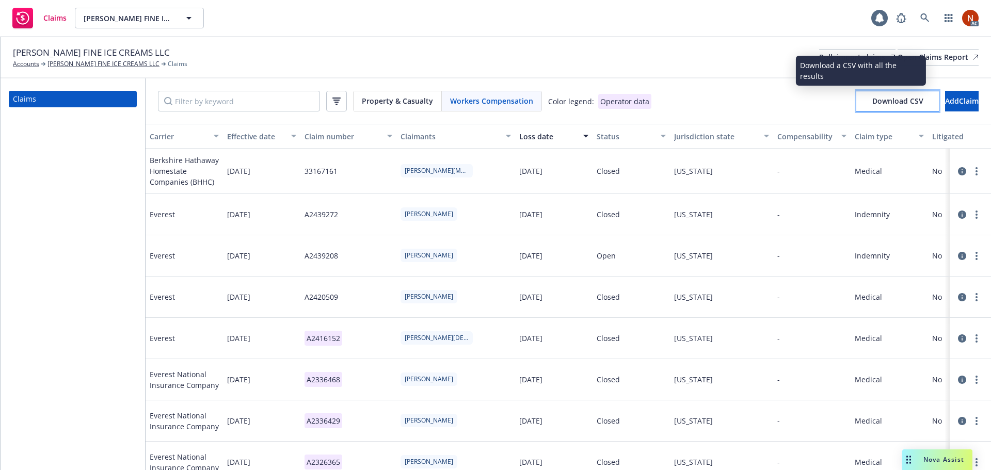
click at [873, 103] on span "Download CSV" at bounding box center [898, 101] width 51 height 10
click at [873, 100] on span "Download CSV" at bounding box center [898, 101] width 51 height 10
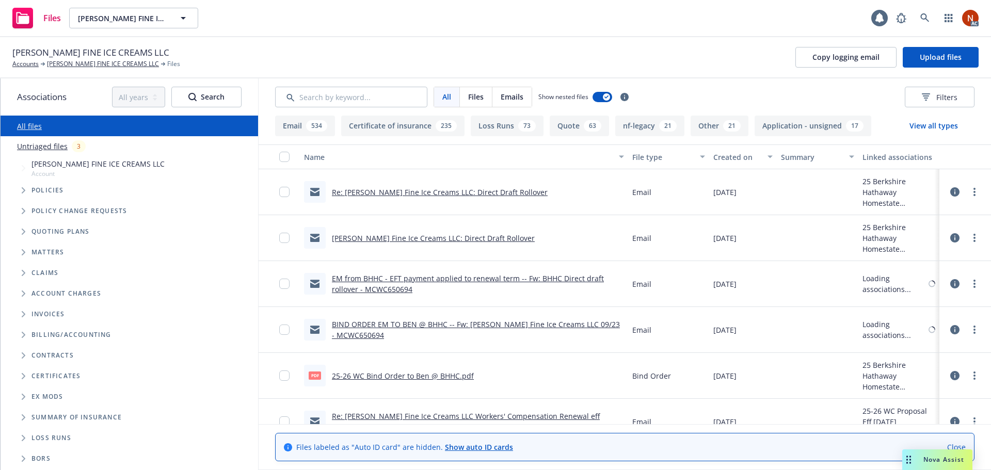
click at [494, 125] on button "Loss Runs 73" at bounding box center [507, 126] width 73 height 21
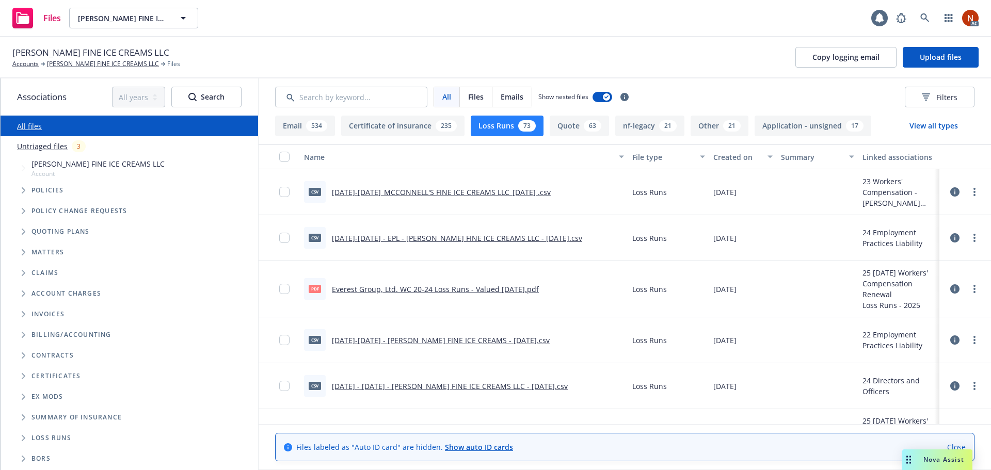
click at [710, 156] on button "Created on" at bounding box center [744, 157] width 68 height 25
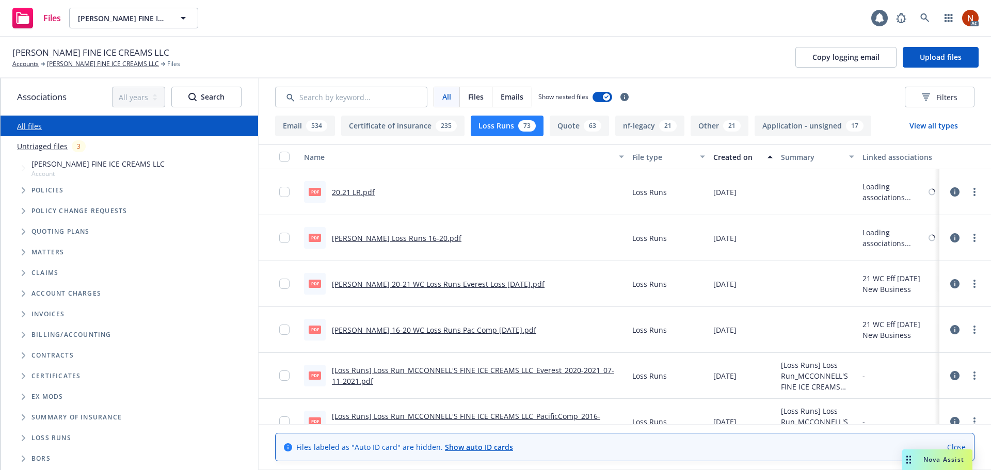
click at [732, 161] on div "Created on" at bounding box center [738, 157] width 48 height 11
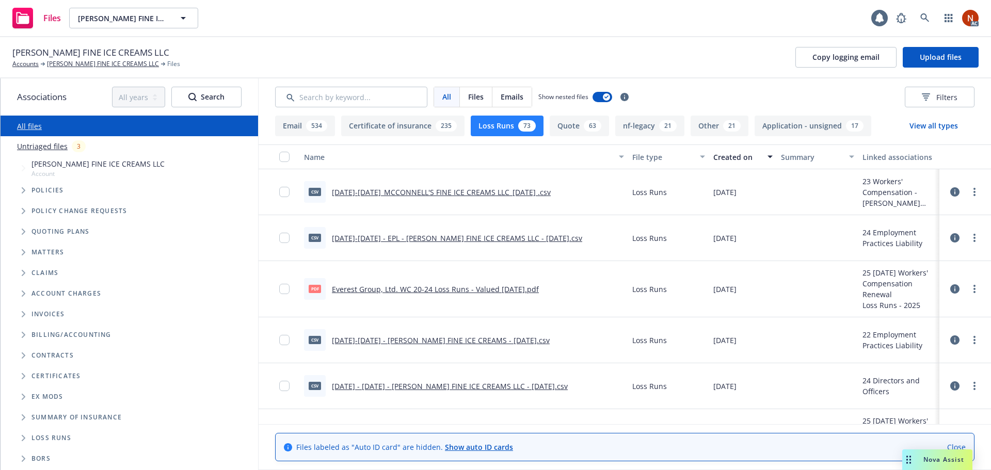
click at [951, 192] on icon at bounding box center [955, 191] width 9 height 9
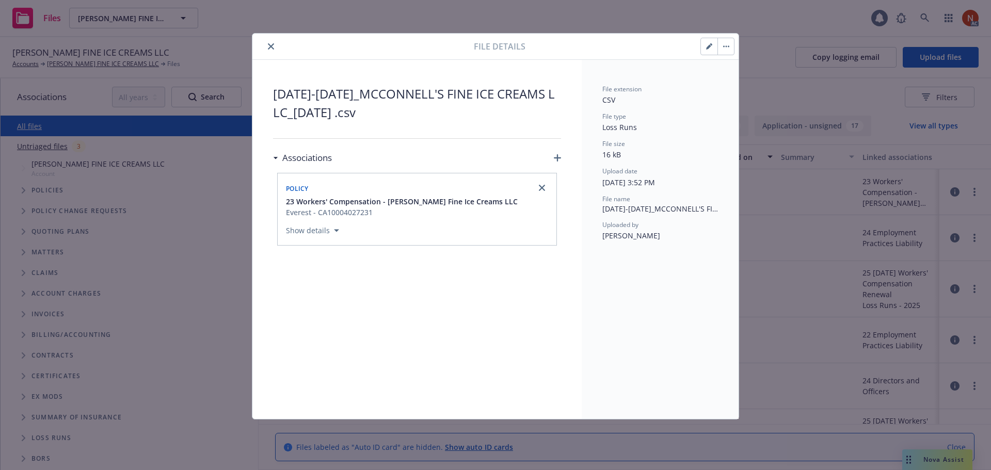
click at [270, 45] on icon "close" at bounding box center [271, 46] width 6 height 6
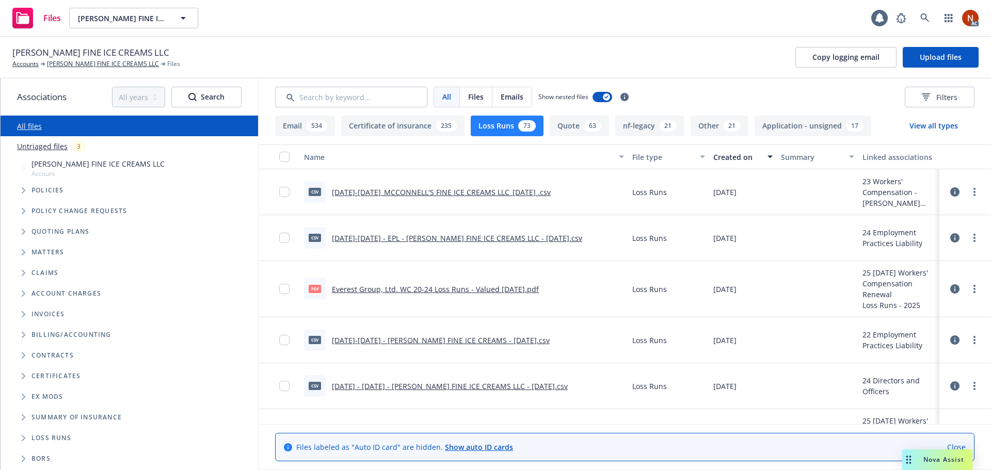
click at [373, 183] on div "csv 2020-2024_MCCONNELL'S FINE ICE CREAMS LLC_7-6-2025 .csv" at bounding box center [427, 192] width 247 height 22
click at [376, 189] on link "2020-2024_MCCONNELL'S FINE ICE CREAMS LLC_7-6-2025 .csv" at bounding box center [441, 192] width 219 height 10
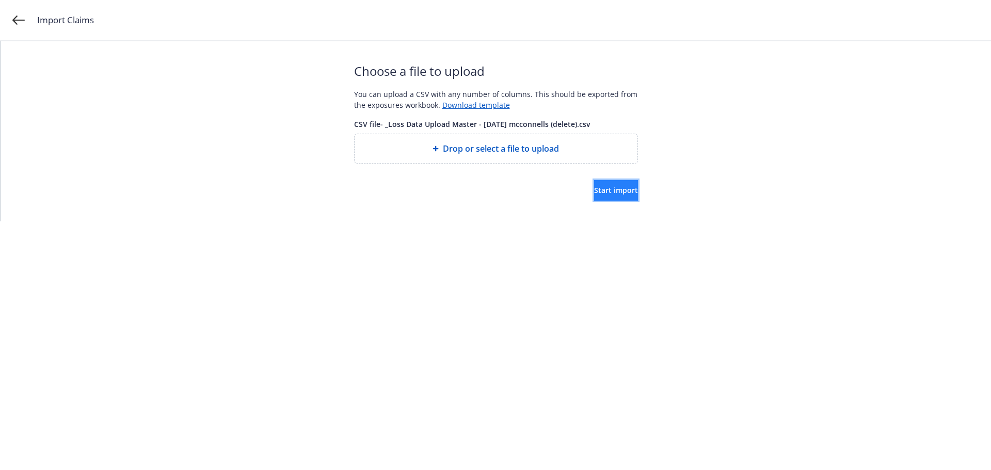
click at [594, 192] on span "Start import" at bounding box center [616, 190] width 44 height 10
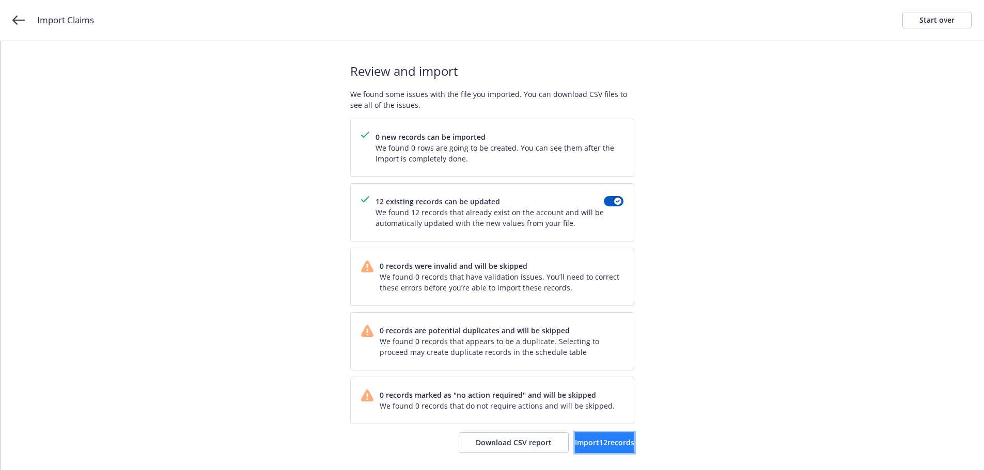
click at [602, 444] on span "Import 12 records" at bounding box center [604, 443] width 59 height 10
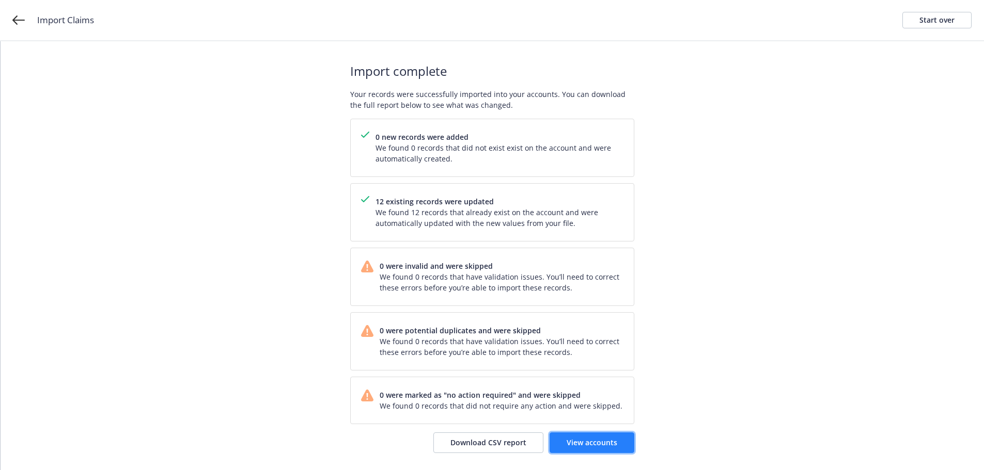
click at [597, 444] on span "View accounts" at bounding box center [591, 443] width 51 height 10
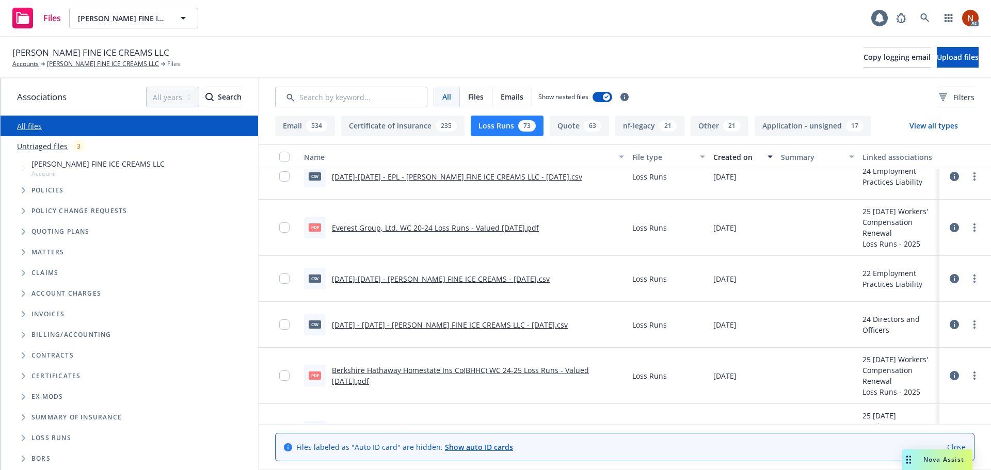
scroll to position [52, 0]
